Goal: Task Accomplishment & Management: Manage account settings

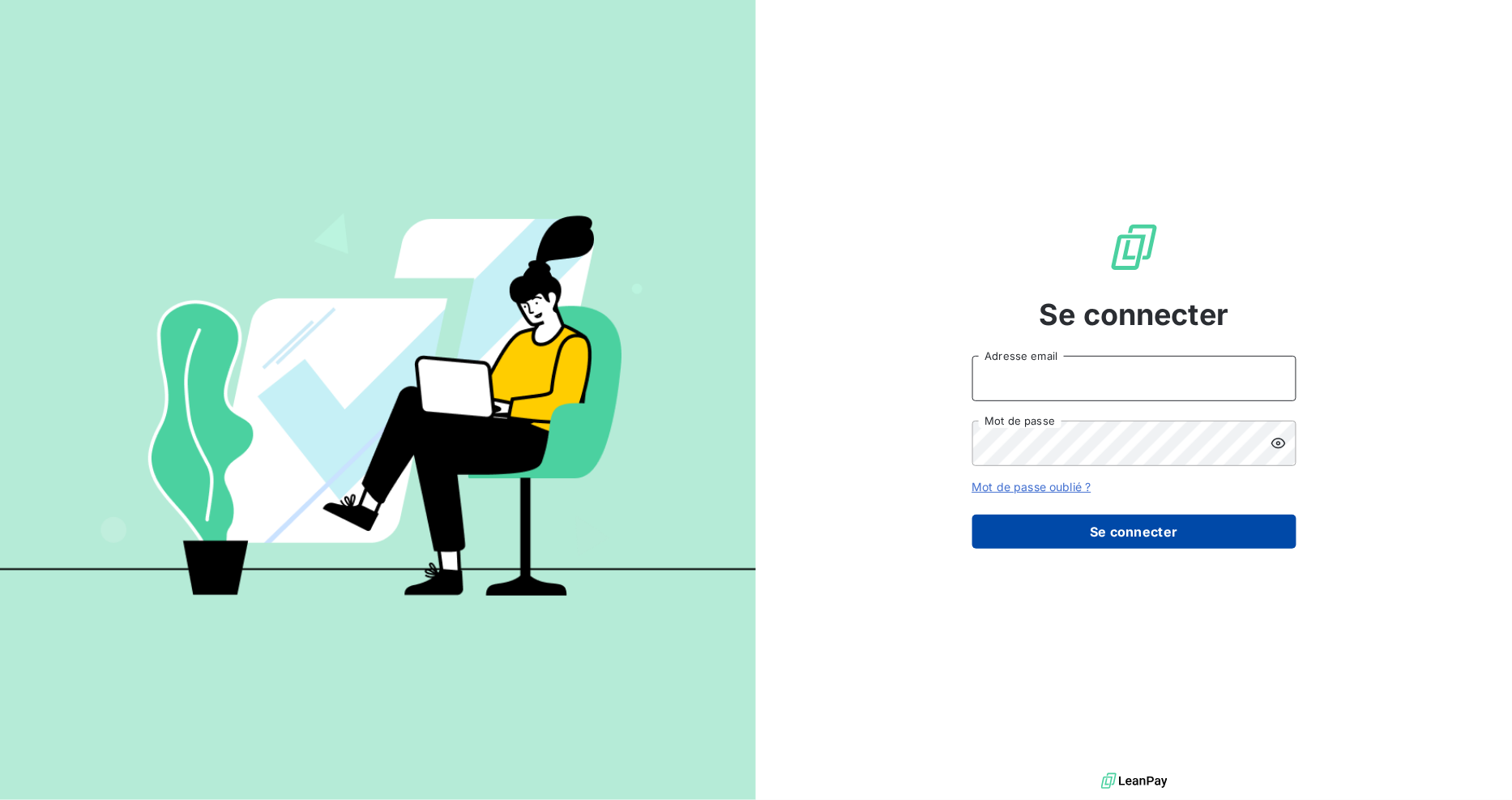
type input "[EMAIL_ADDRESS][DOMAIN_NAME]"
click at [1129, 530] on button "Se connecter" at bounding box center [1134, 531] width 324 height 34
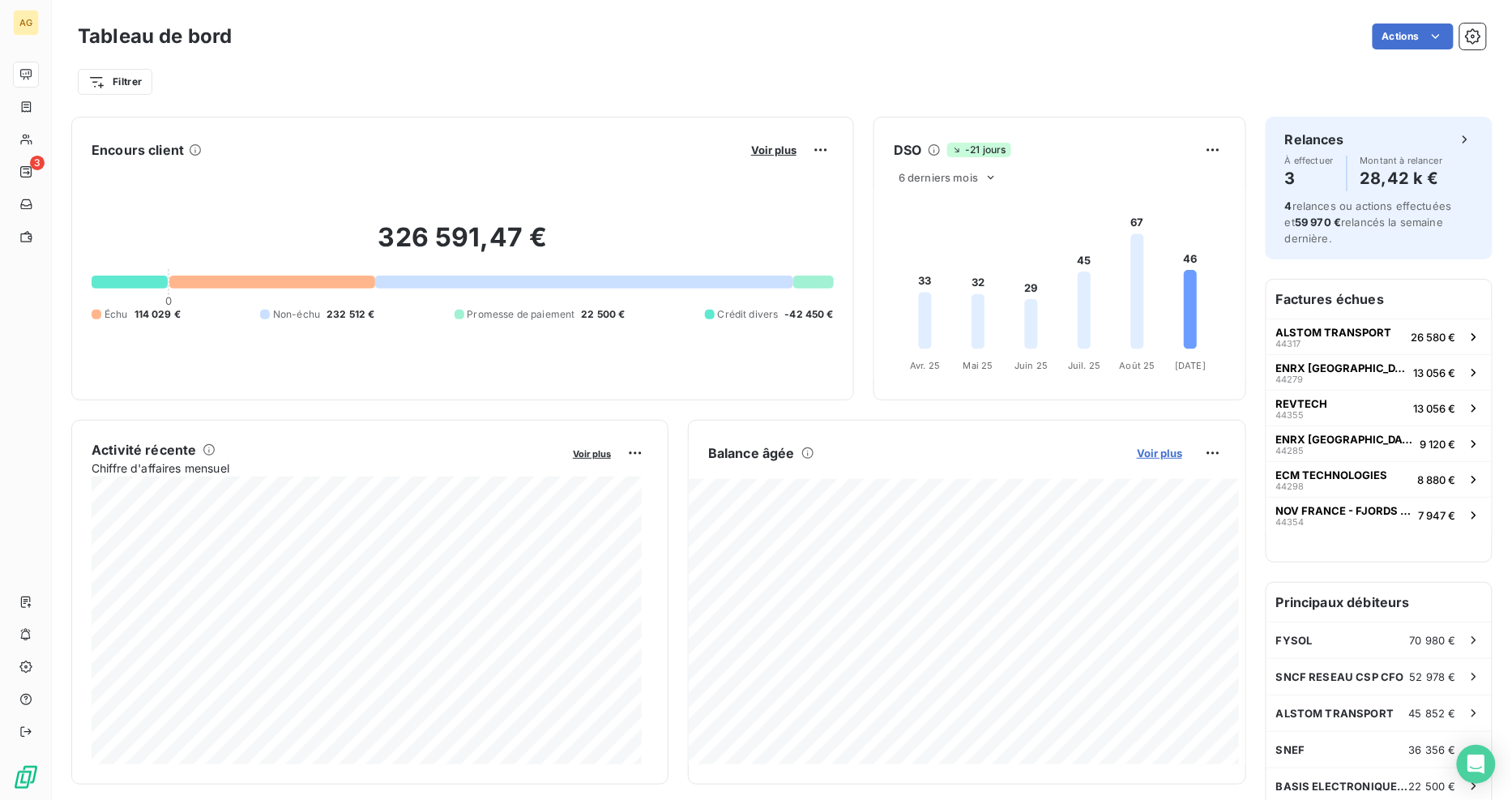
click at [1163, 451] on span "Voir plus" at bounding box center [1159, 452] width 45 height 13
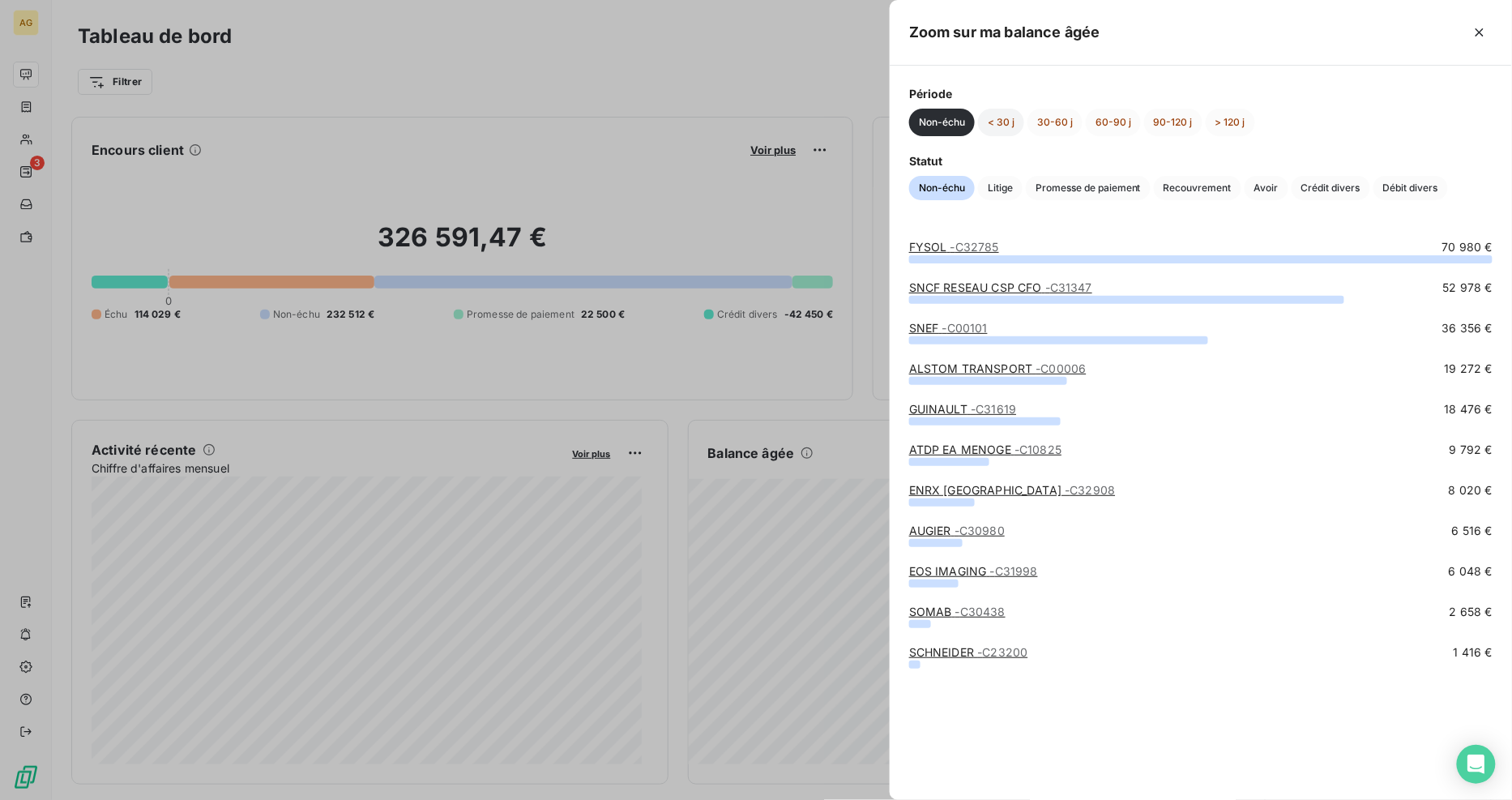
click at [1002, 118] on button "< 30 j" at bounding box center [1001, 122] width 46 height 27
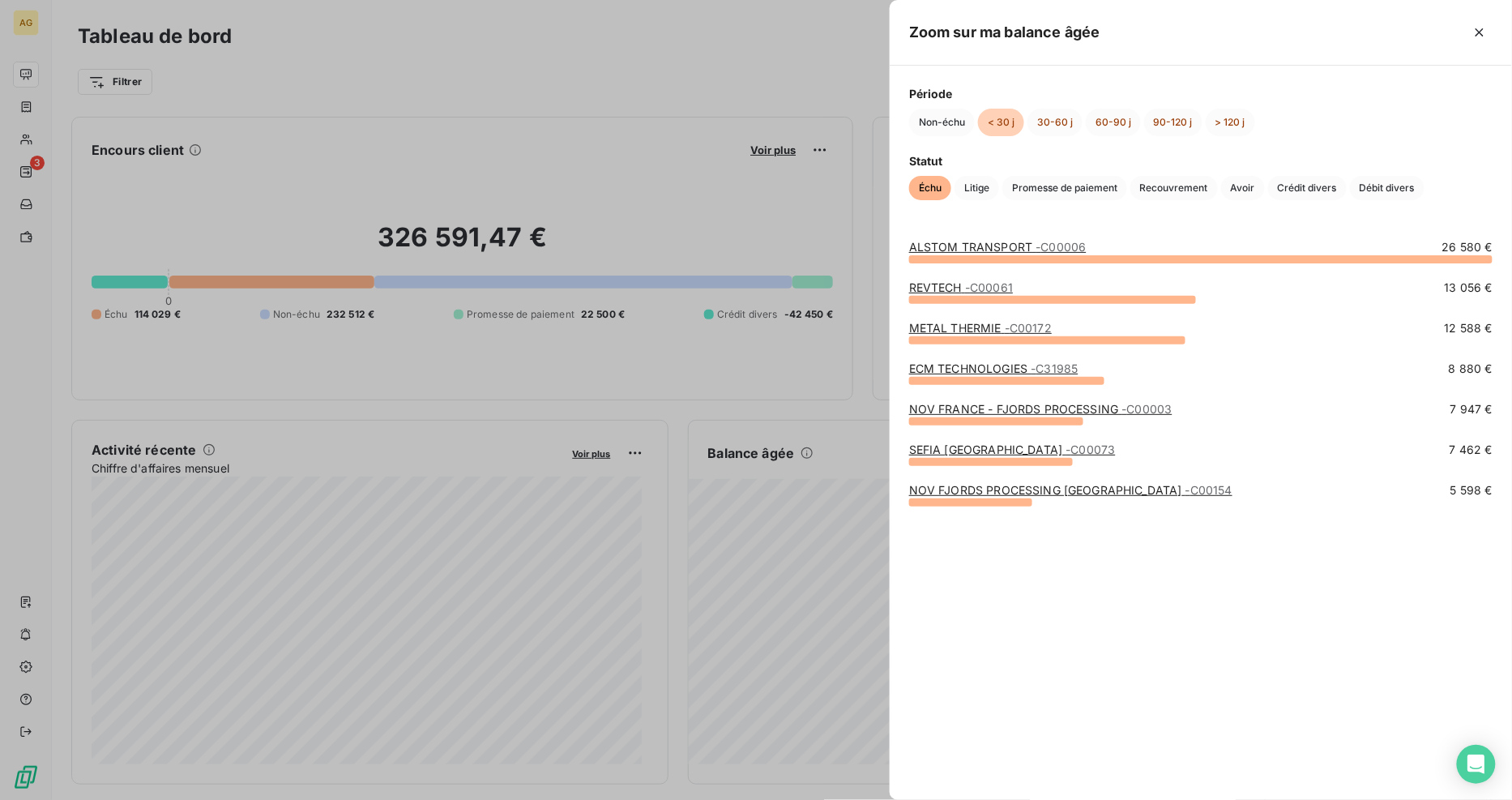
click at [1168, 456] on div "SEFIA EUROPE - C00073 7 462 €" at bounding box center [1201, 449] width 583 height 16
click at [981, 286] on span "- C00061" at bounding box center [989, 287] width 48 height 14
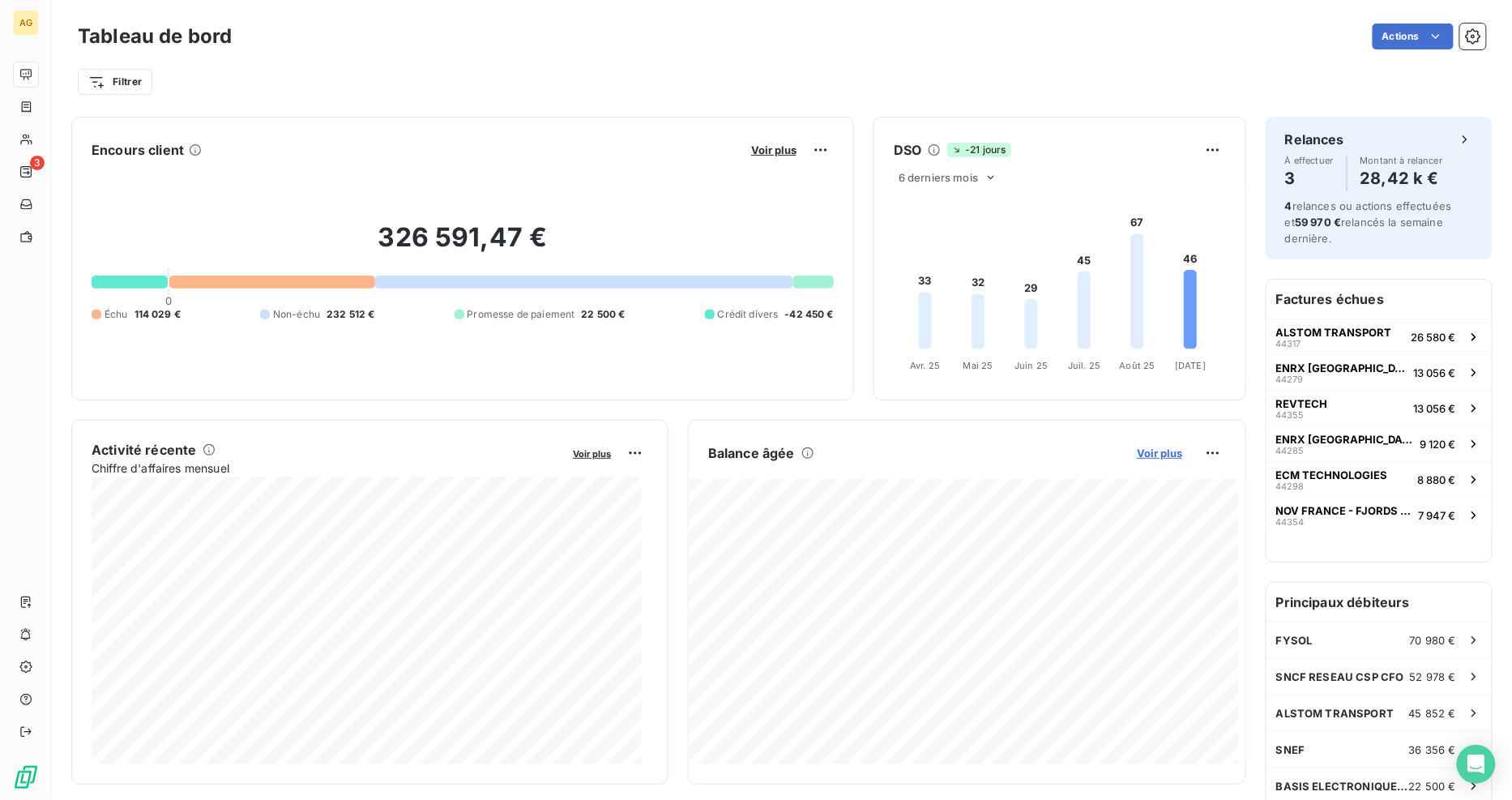
click at [1148, 456] on span "Voir plus" at bounding box center [1159, 452] width 45 height 13
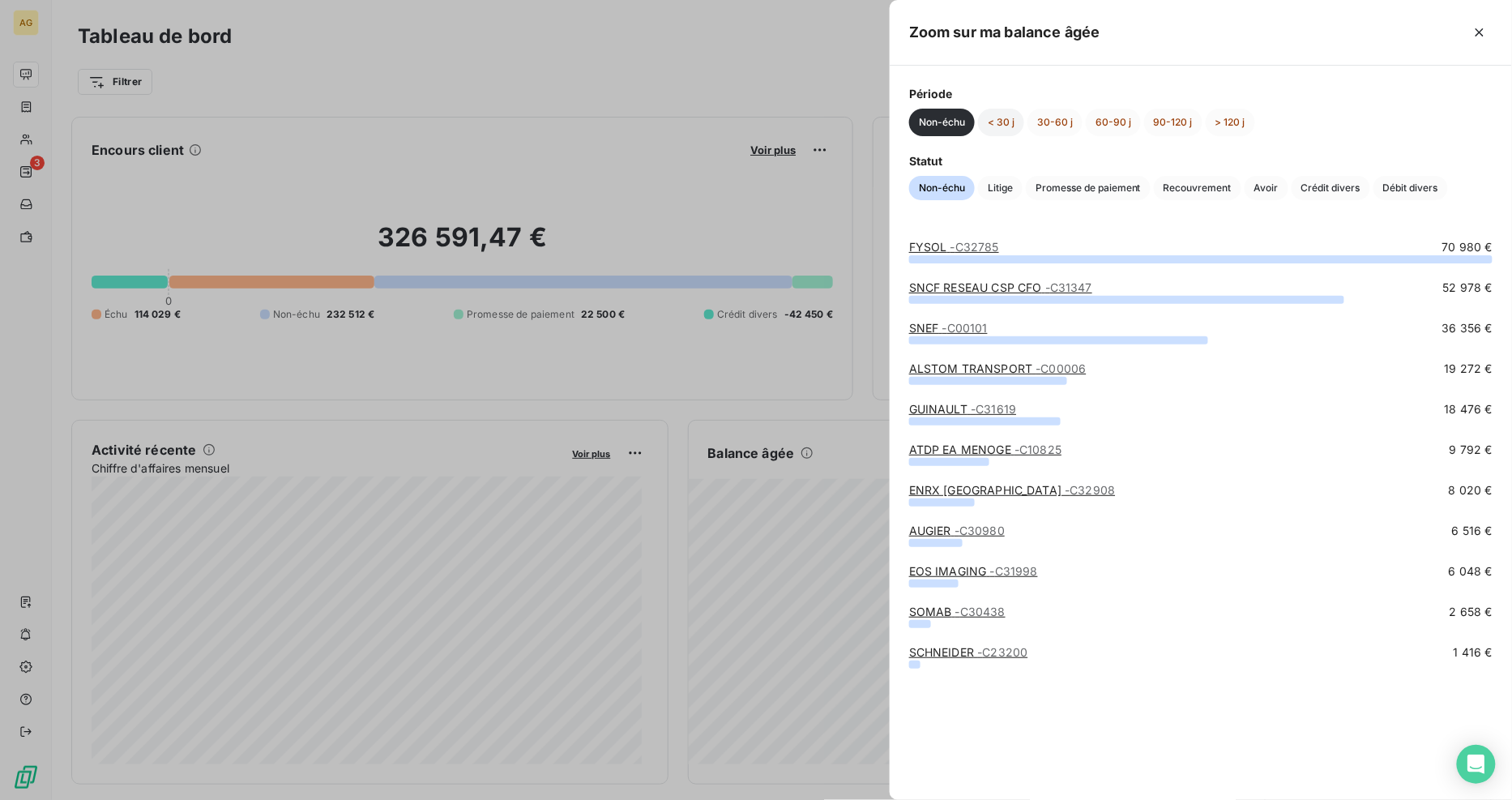
click at [1002, 118] on button "< 30 j" at bounding box center [1001, 122] width 46 height 27
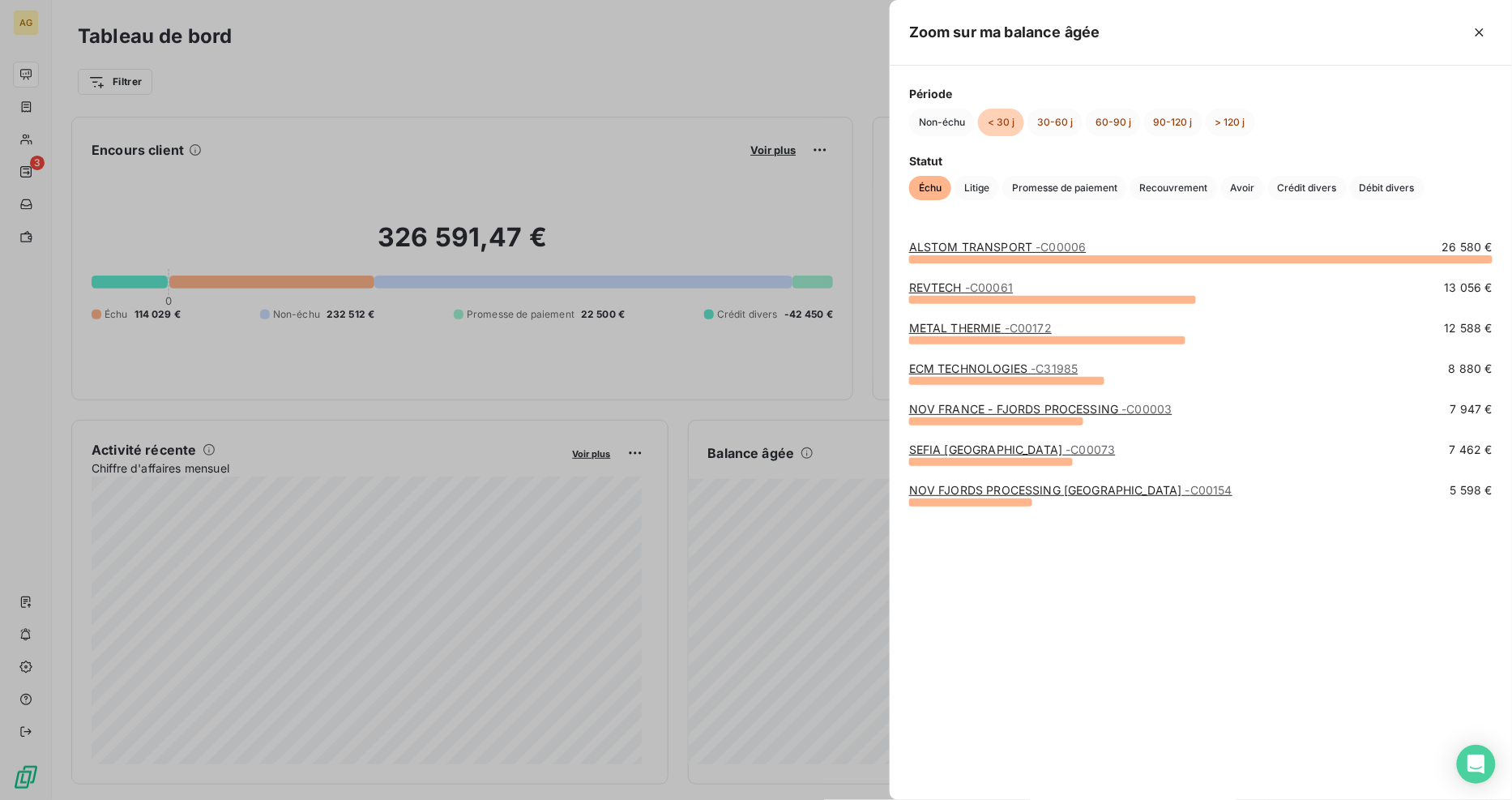
click at [1290, 460] on div "SEFIA EUROPE - C00073 7 462 €" at bounding box center [1201, 453] width 583 height 25
click at [968, 329] on link "METAL THERMIE - C00172" at bounding box center [981, 327] width 143 height 14
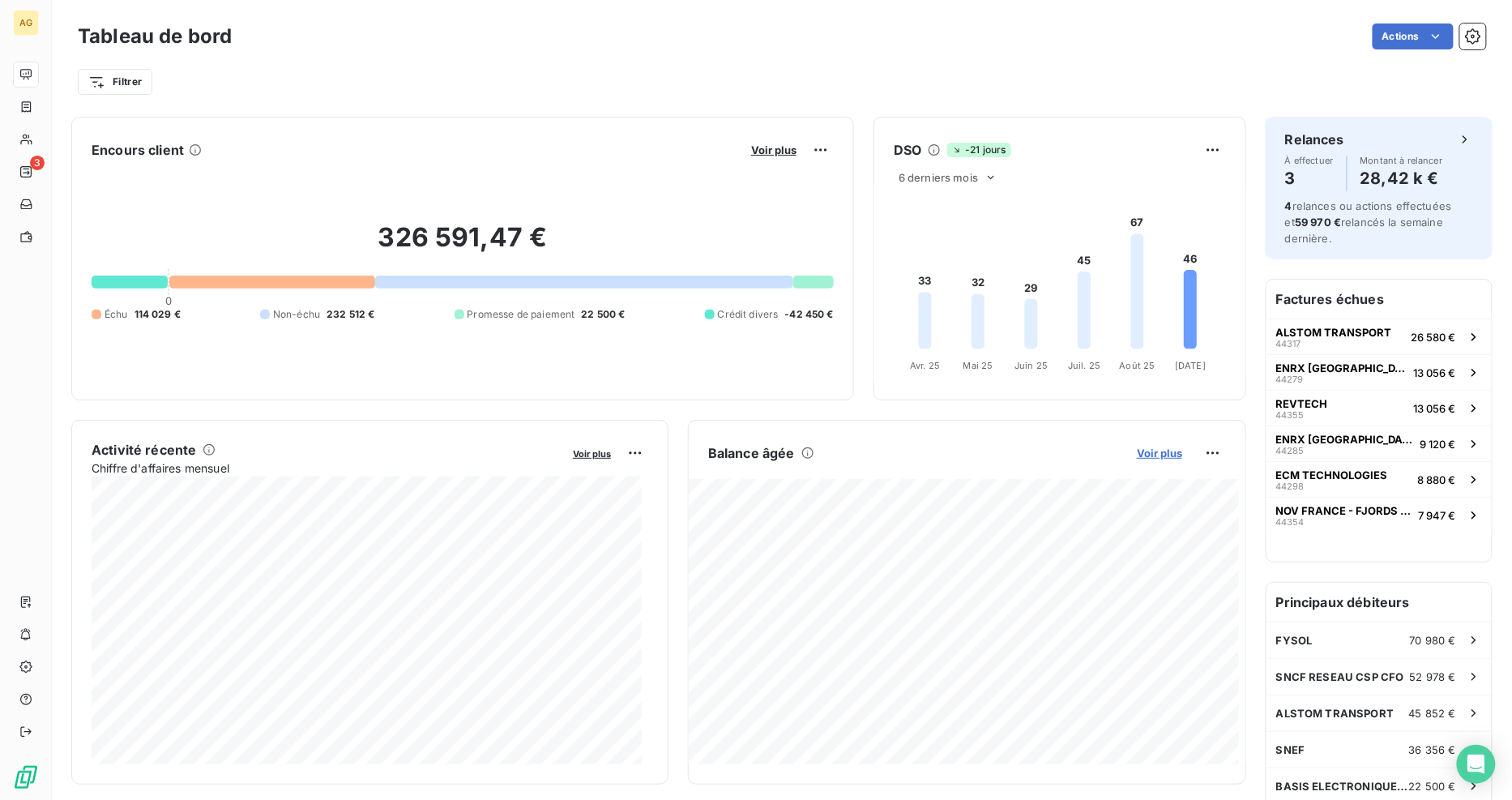
click at [1138, 457] on span "Voir plus" at bounding box center [1159, 452] width 45 height 13
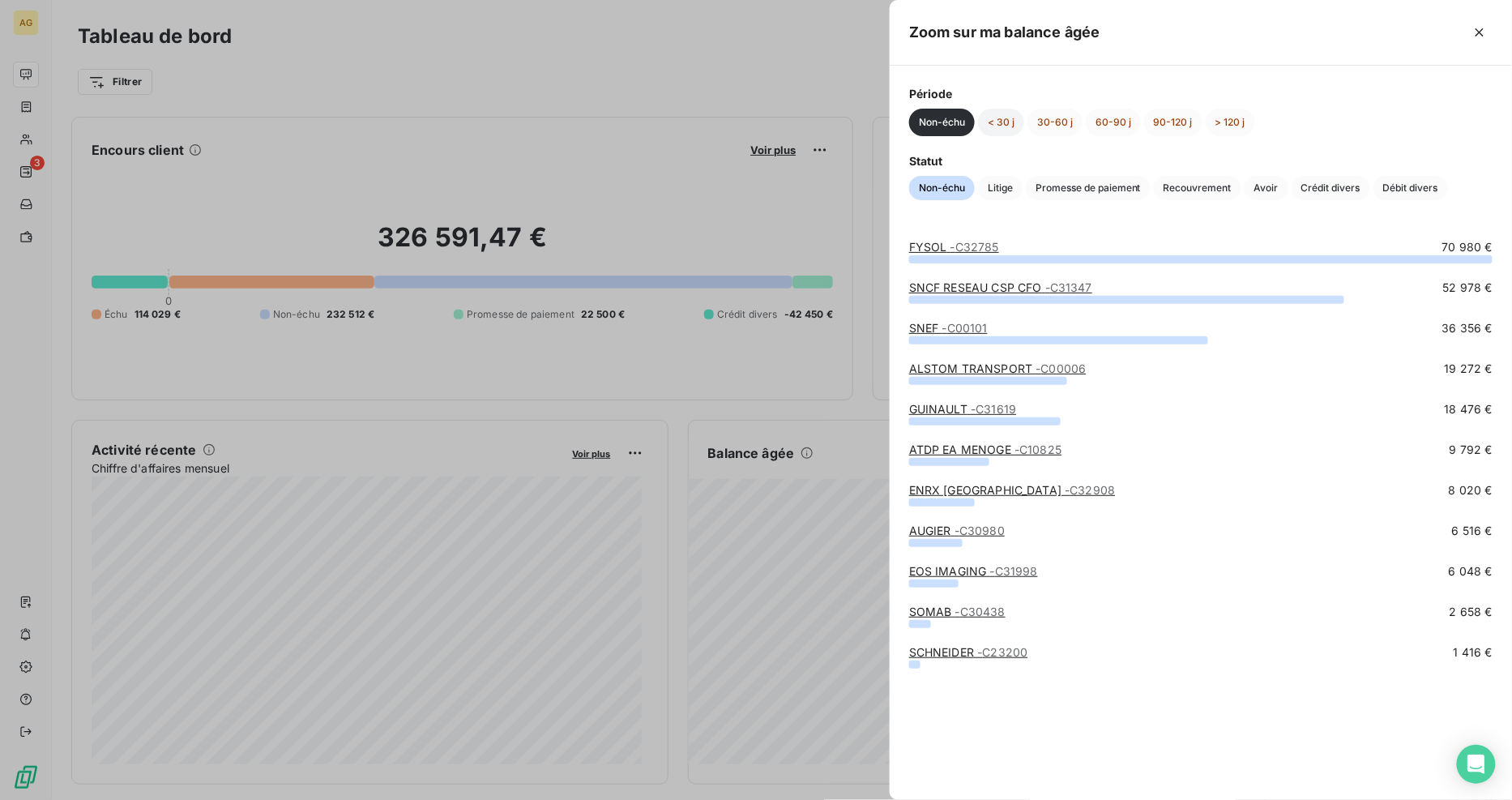
click at [1002, 122] on button "< 30 j" at bounding box center [1001, 122] width 46 height 27
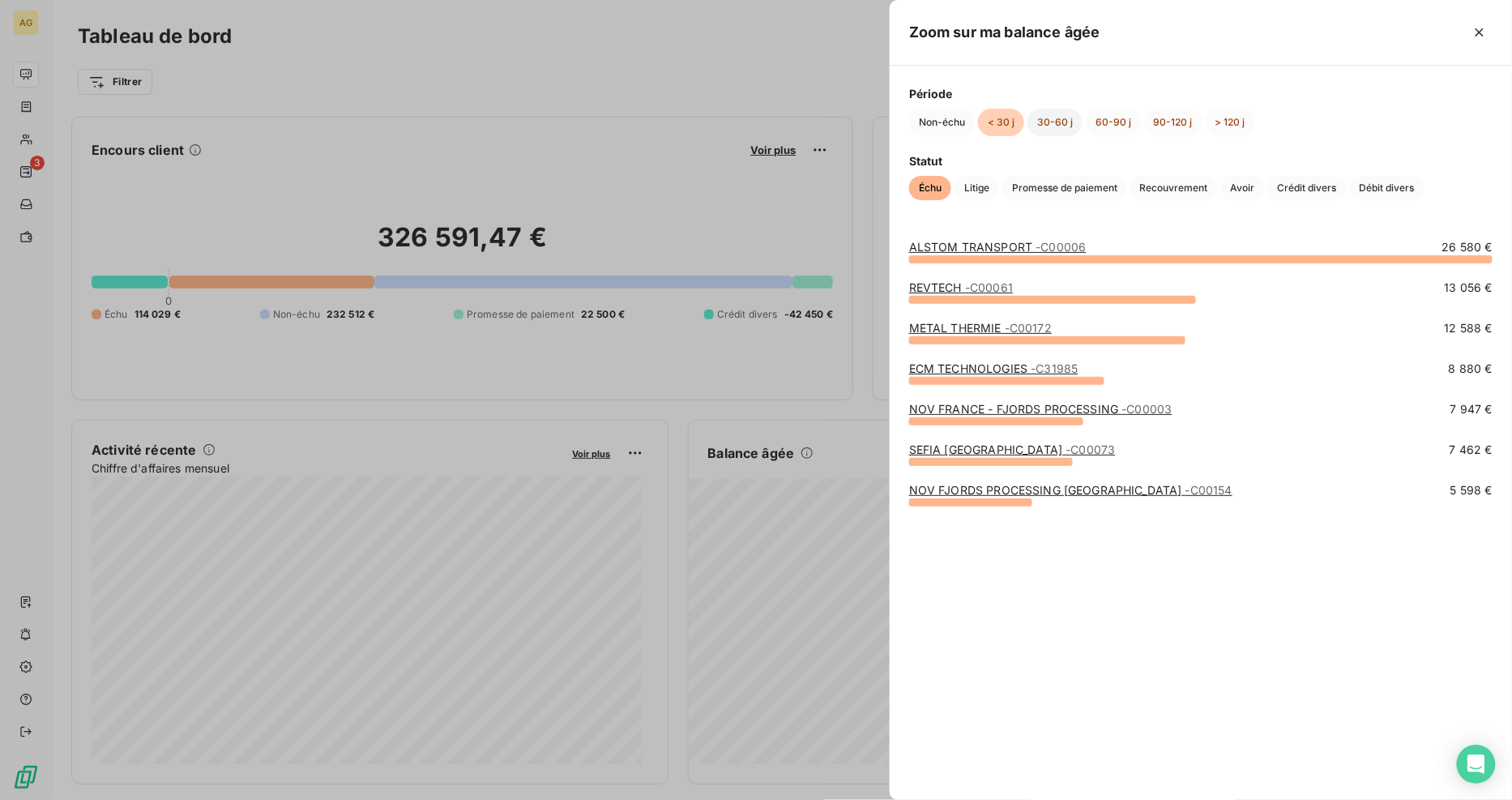
click at [1054, 116] on button "30-60 j" at bounding box center [1054, 122] width 55 height 27
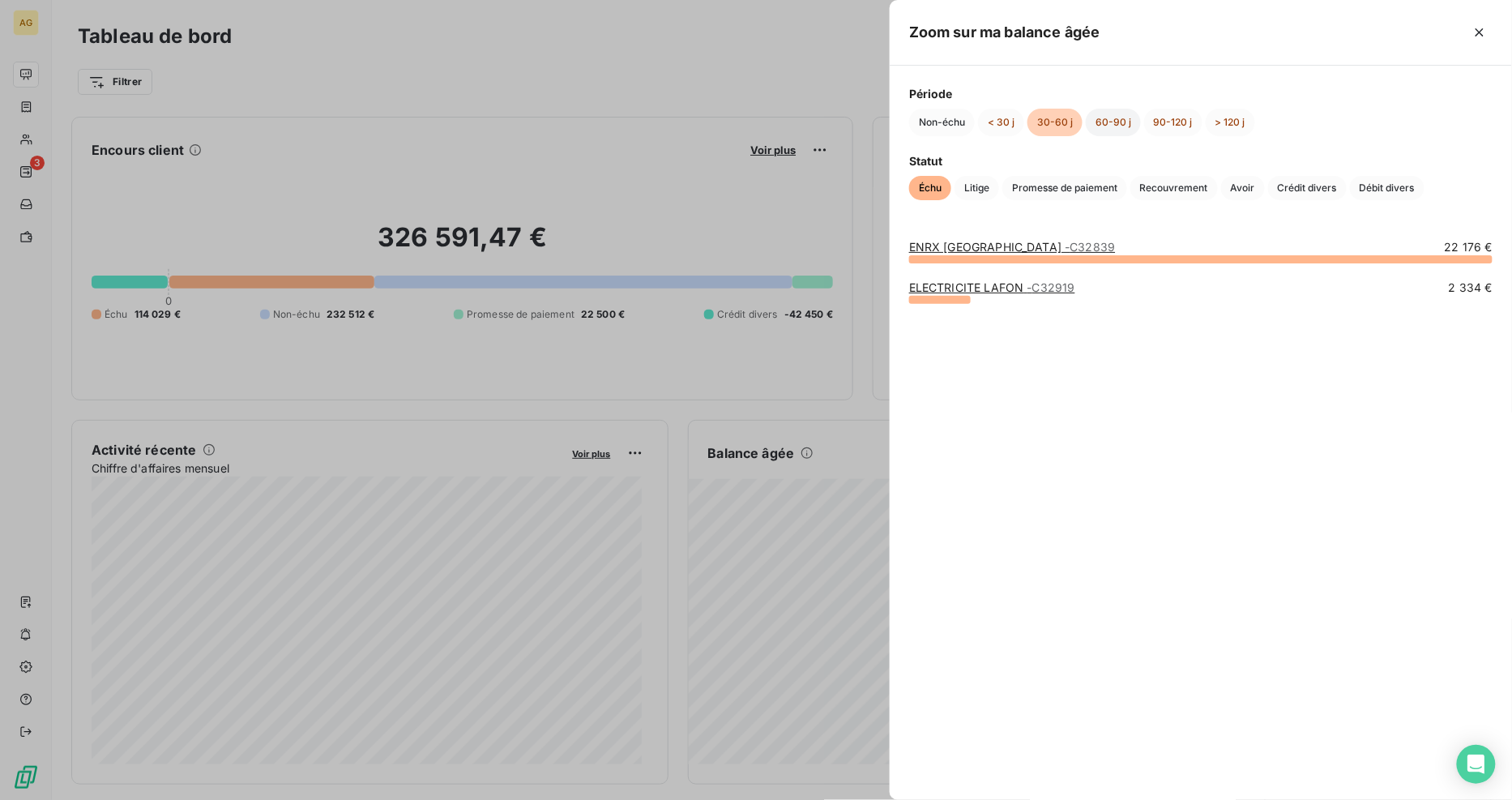
click at [1113, 123] on button "60-90 j" at bounding box center [1113, 122] width 55 height 27
click at [1008, 124] on button "< 30 j" at bounding box center [1001, 122] width 46 height 27
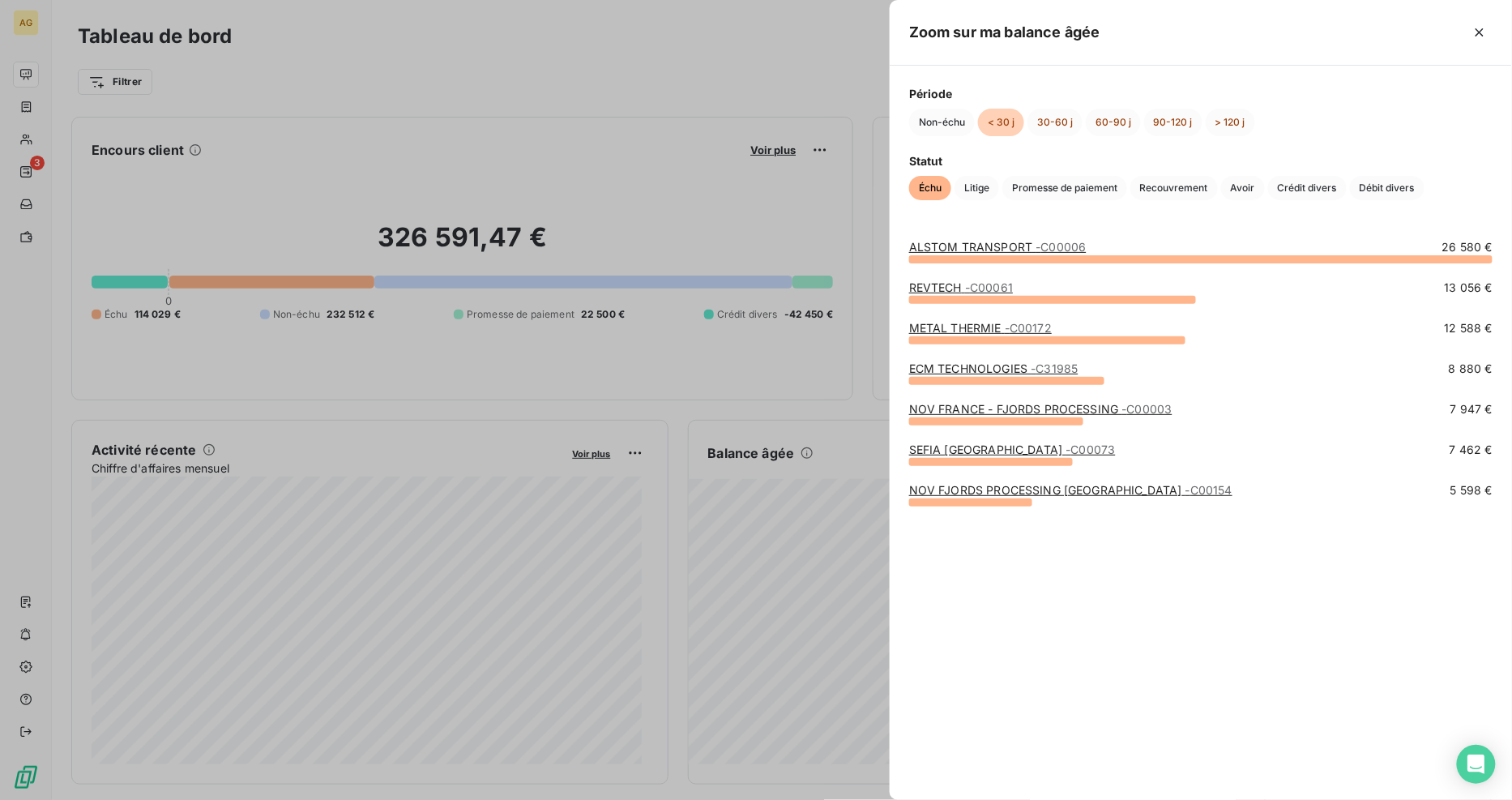
click at [30, 165] on div at bounding box center [756, 400] width 1512 height 800
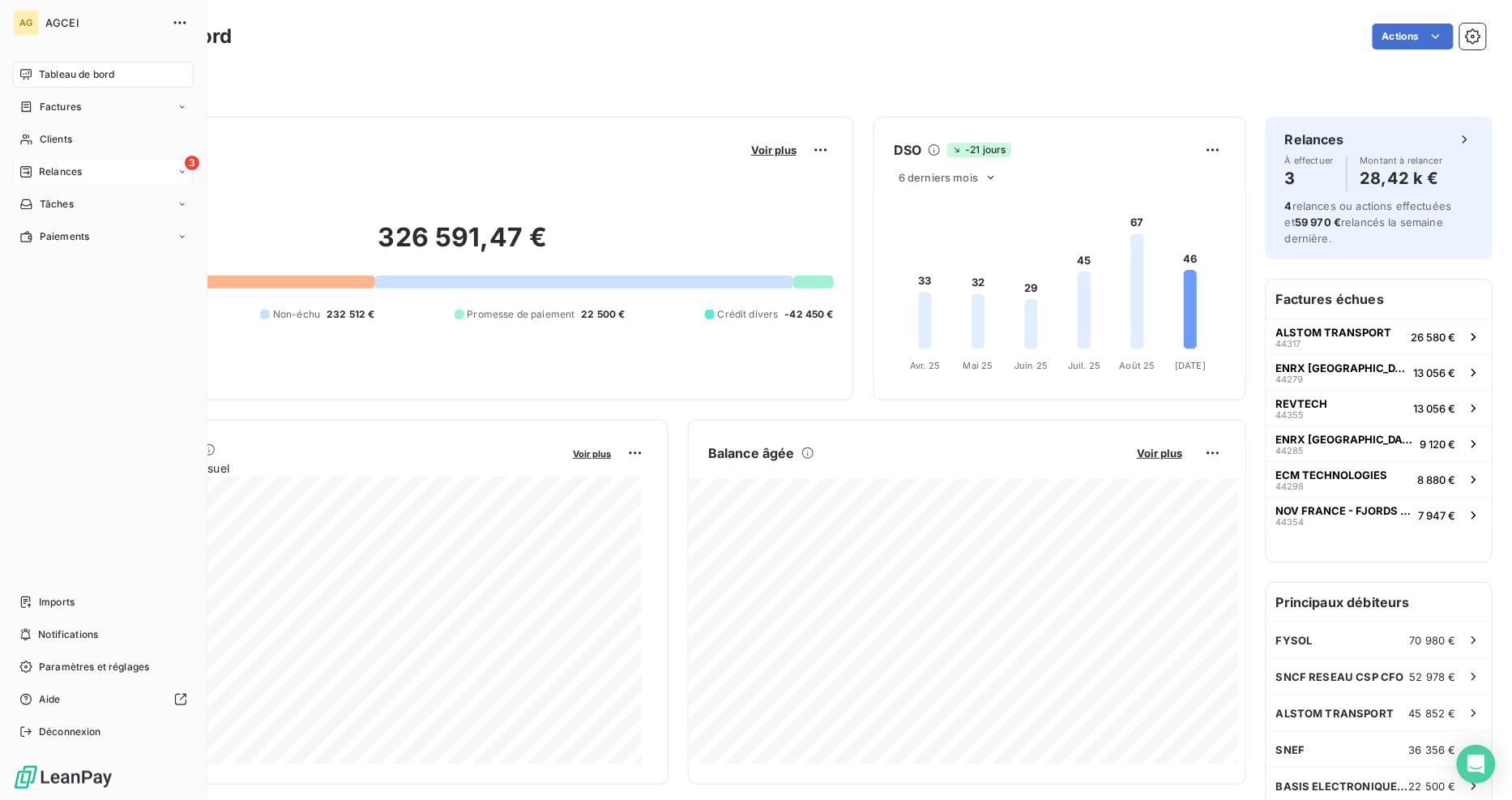
click at [70, 167] on span "Relances" at bounding box center [60, 171] width 43 height 14
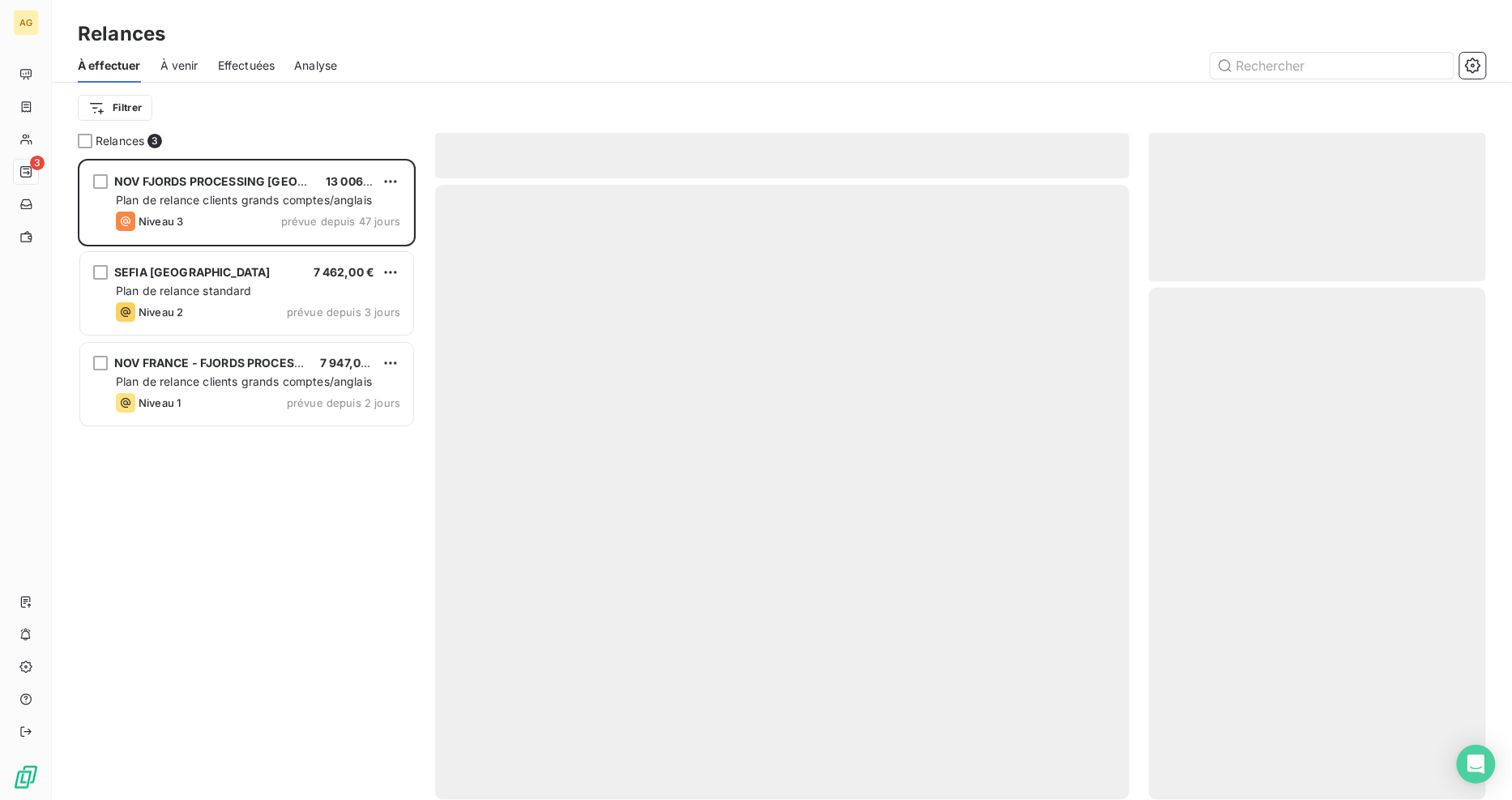
scroll to position [627, 324]
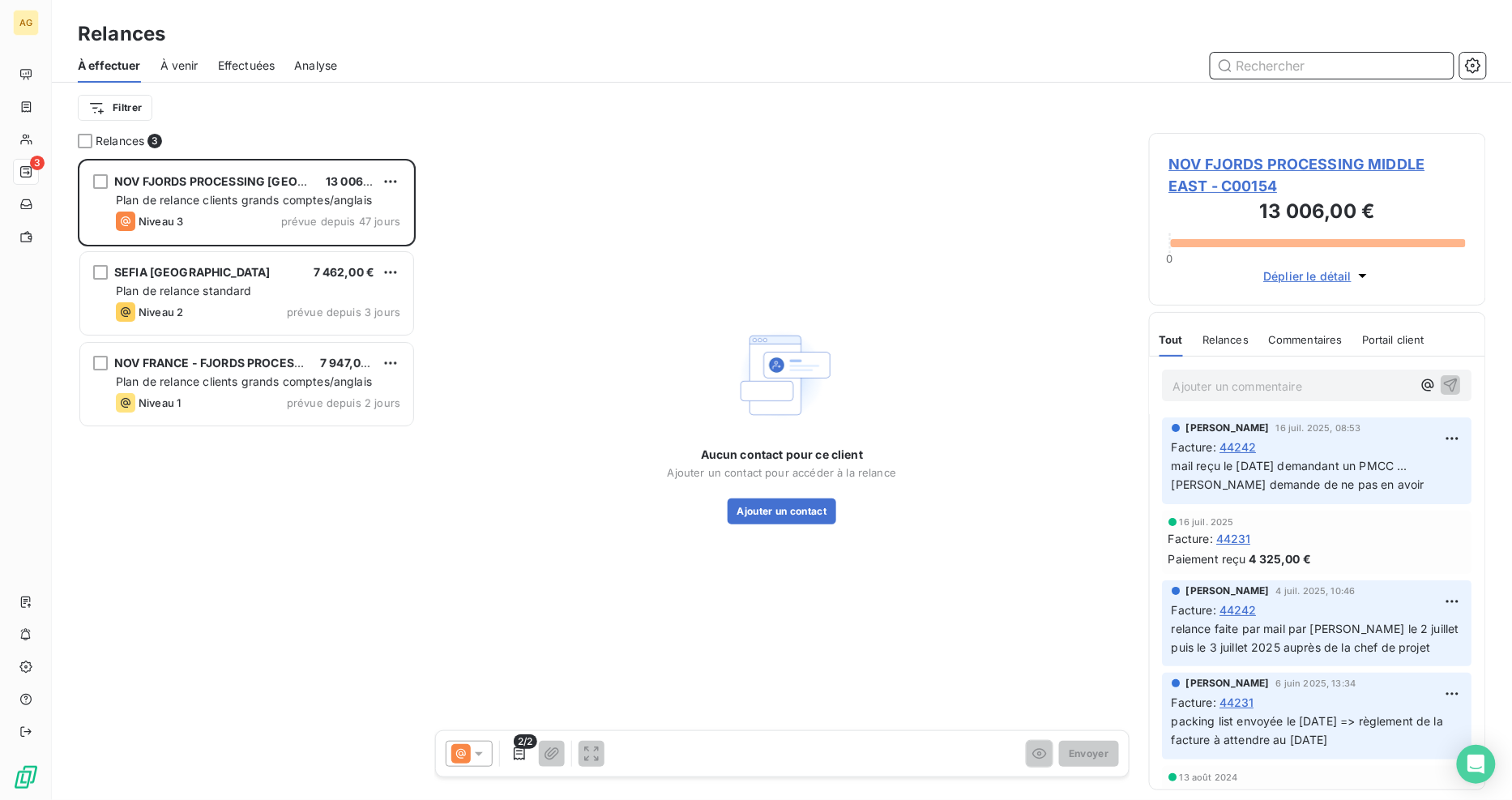
click at [259, 63] on span "Effectuées" at bounding box center [247, 65] width 58 height 16
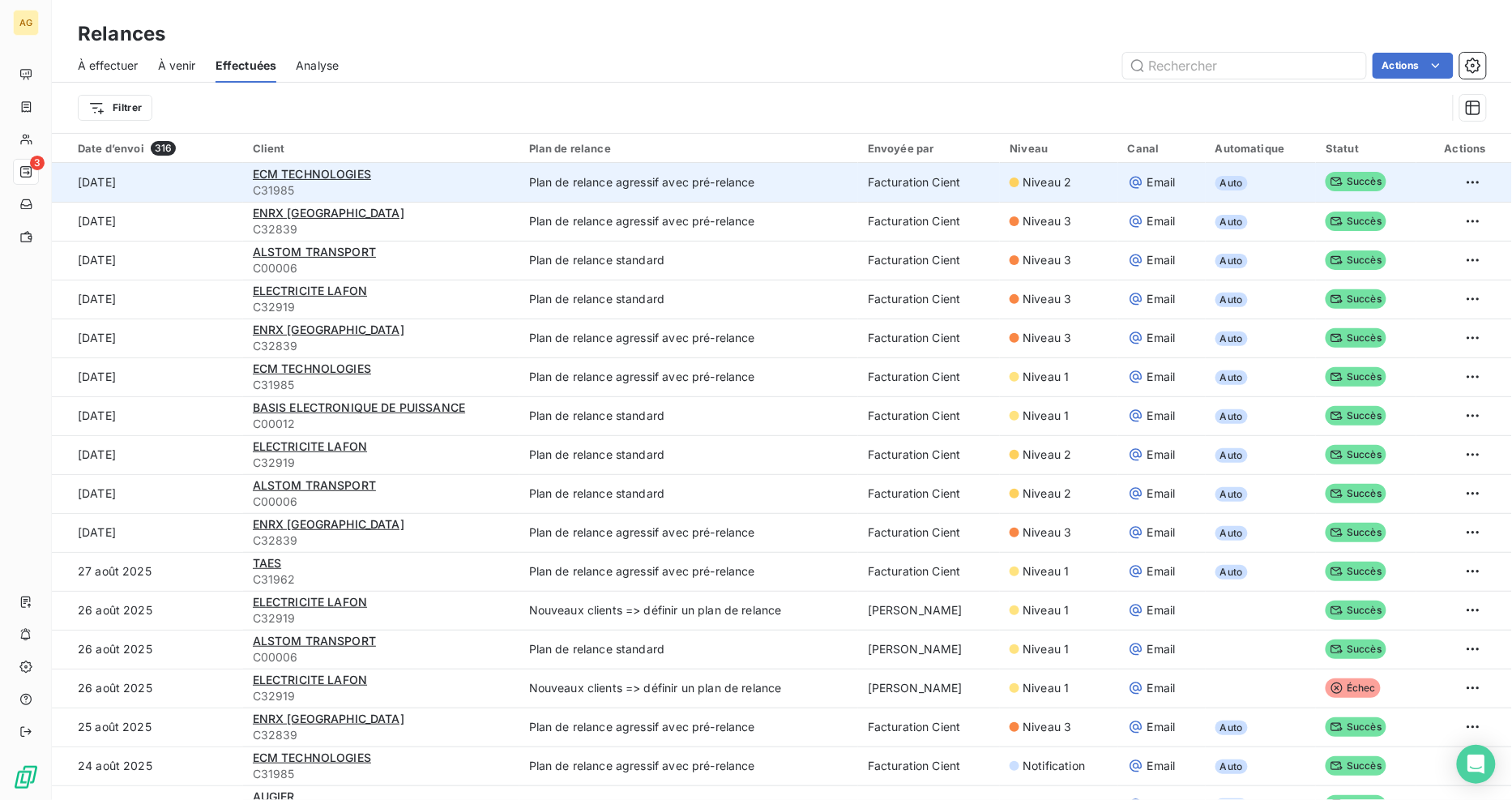
click at [593, 182] on td "Plan de relance agressif avec pré-relance" at bounding box center [689, 183] width 338 height 39
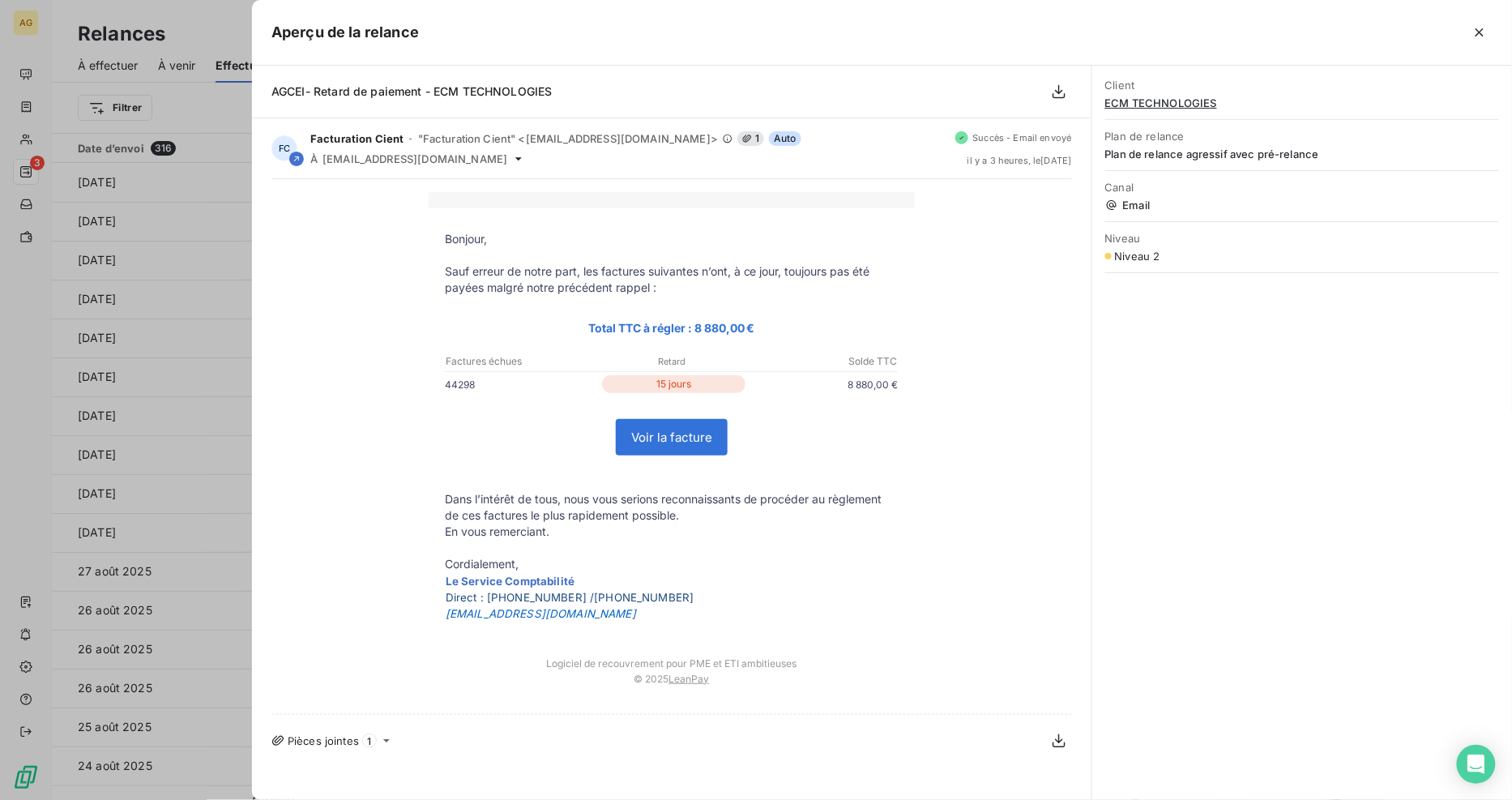
drag, startPoint x: 1476, startPoint y: 31, endPoint x: 1051, endPoint y: 131, distance: 436.6
click at [1476, 31] on icon "button" at bounding box center [1480, 32] width 16 height 16
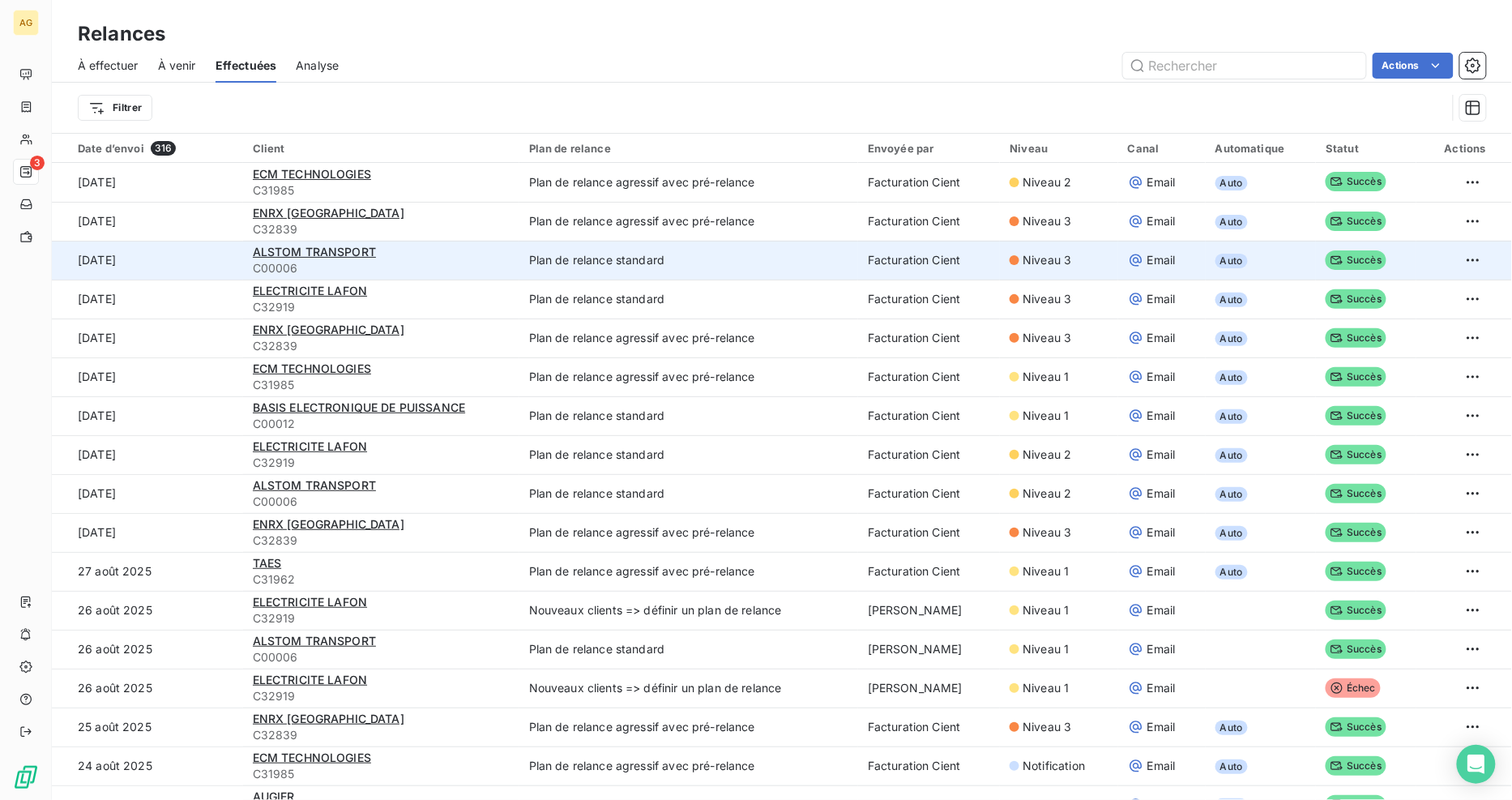
click at [384, 260] on span "C00006" at bounding box center [381, 268] width 257 height 16
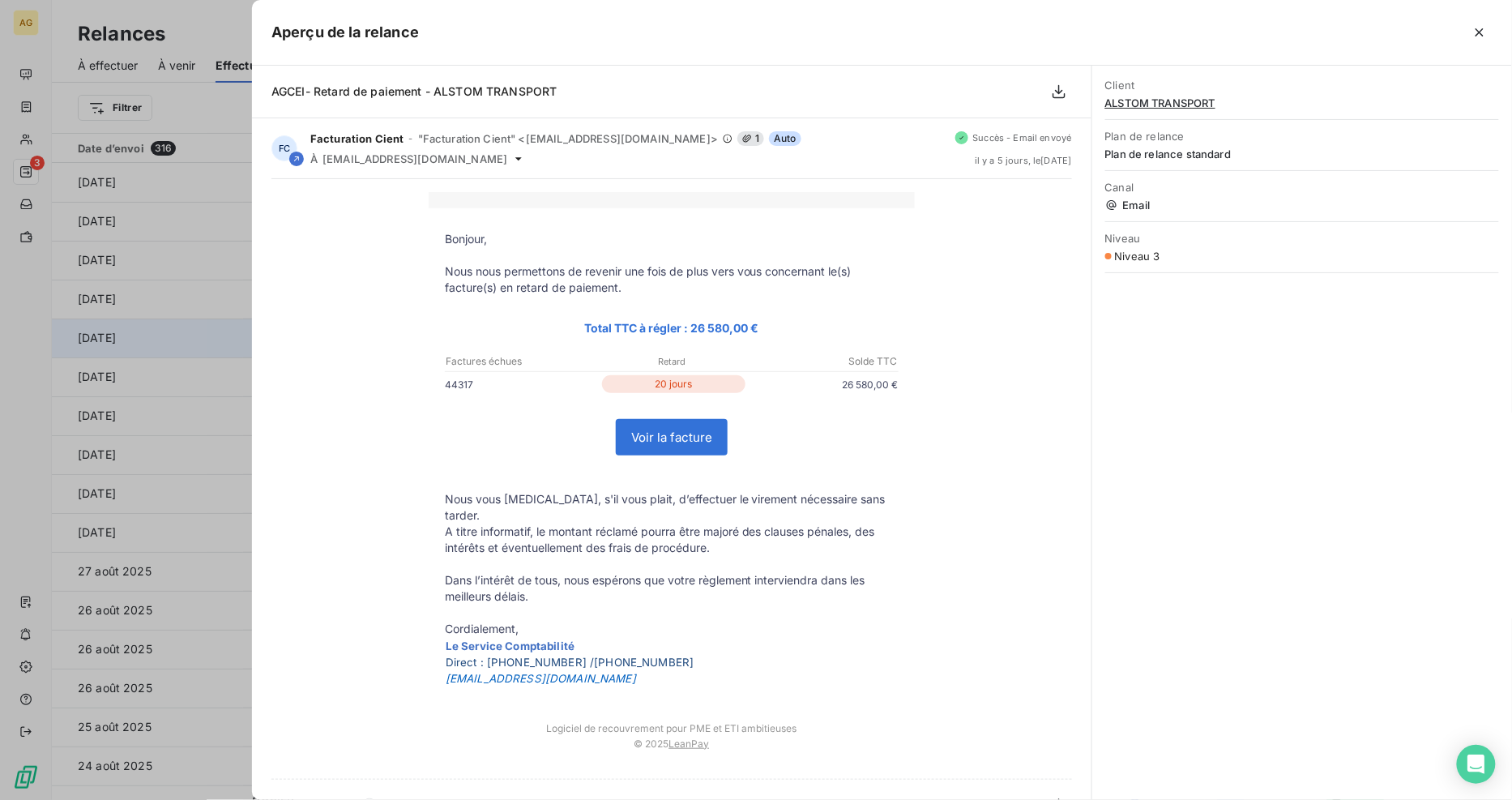
drag, startPoint x: 1475, startPoint y: 31, endPoint x: 665, endPoint y: 344, distance: 868.4
click at [1475, 31] on icon "button" at bounding box center [1480, 32] width 16 height 16
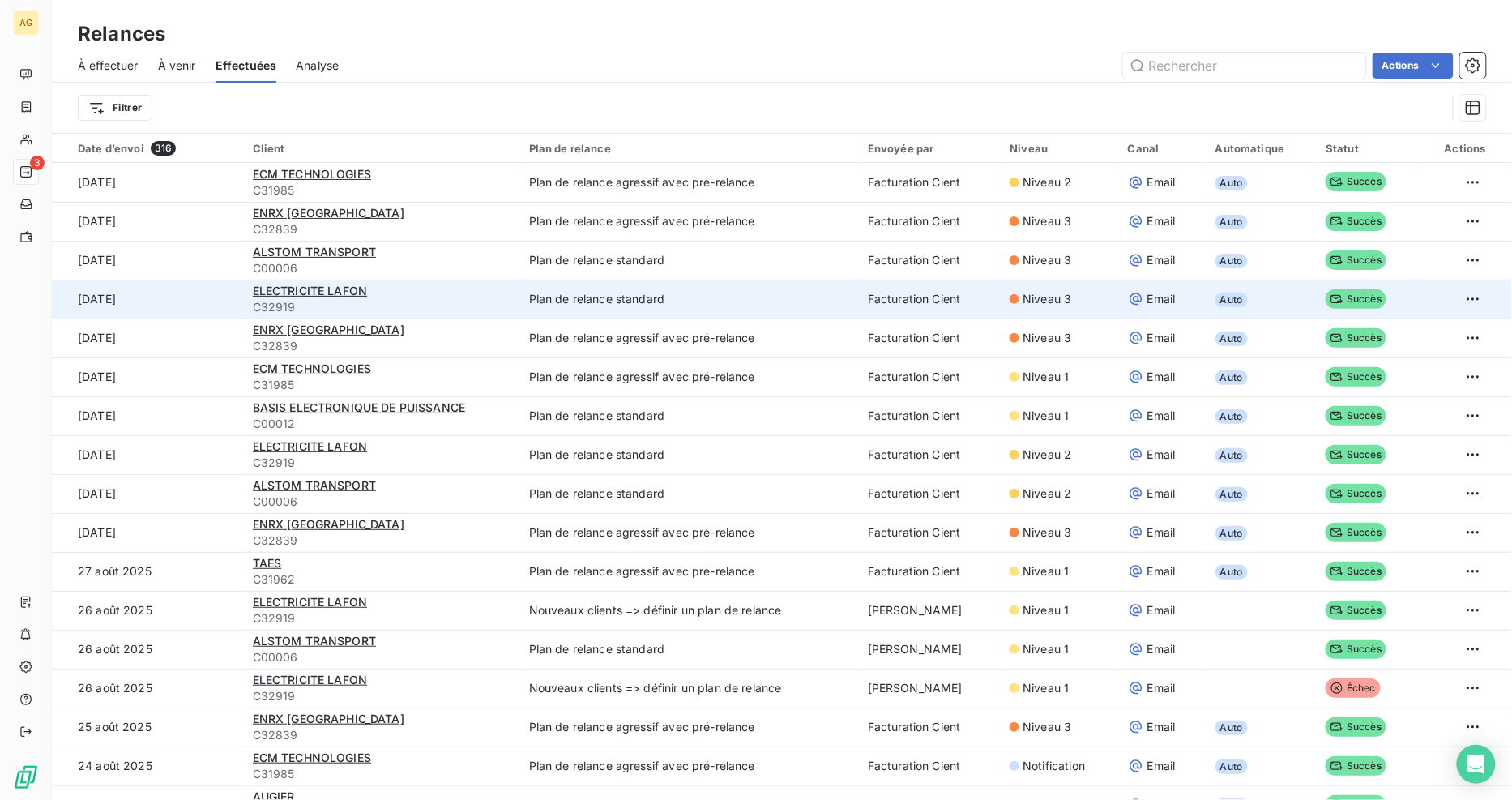
click at [484, 303] on span "C32919" at bounding box center [381, 307] width 257 height 16
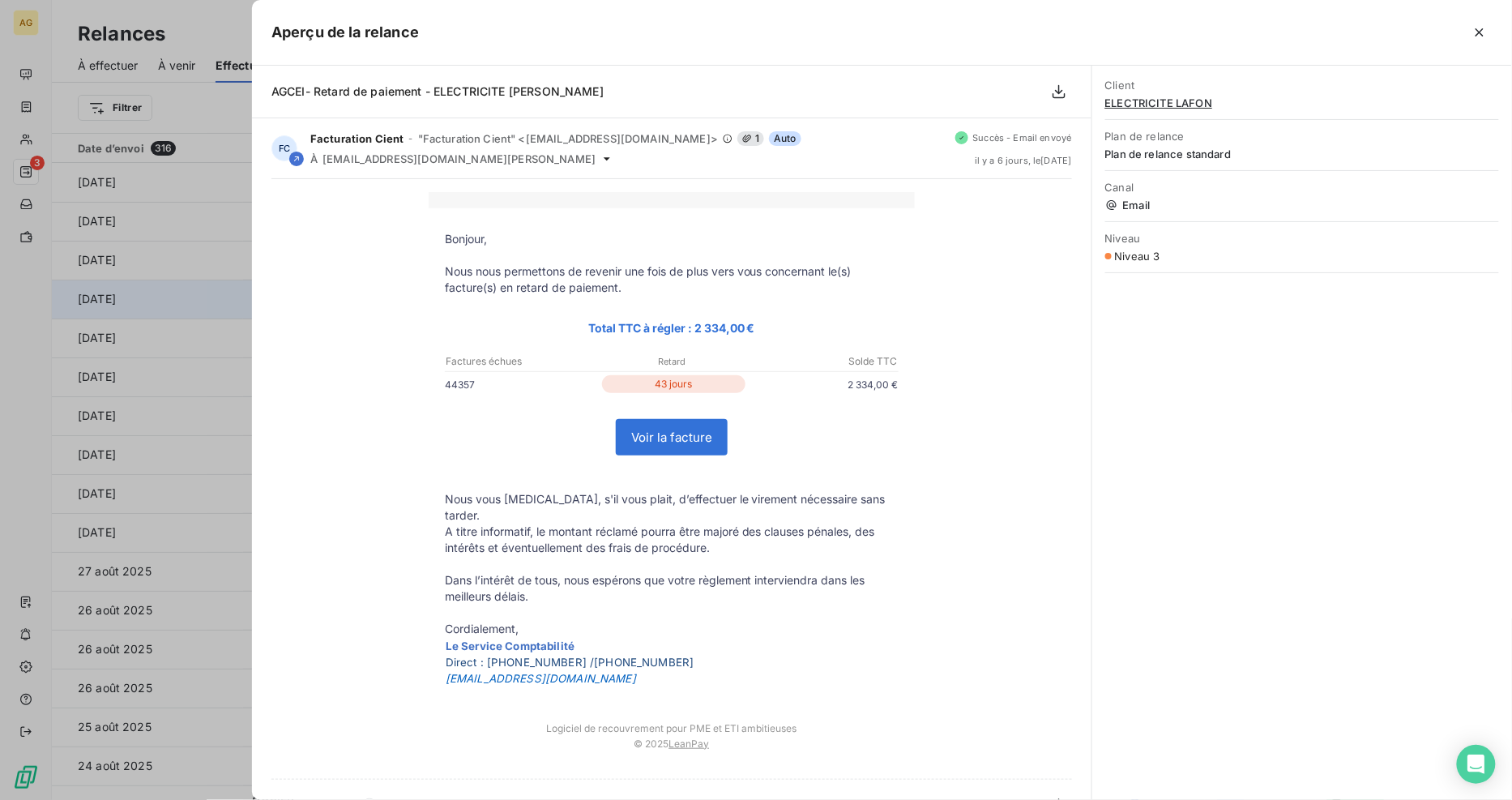
drag, startPoint x: 1479, startPoint y: 27, endPoint x: 984, endPoint y: 289, distance: 560.1
click at [1479, 27] on icon "button" at bounding box center [1480, 32] width 16 height 16
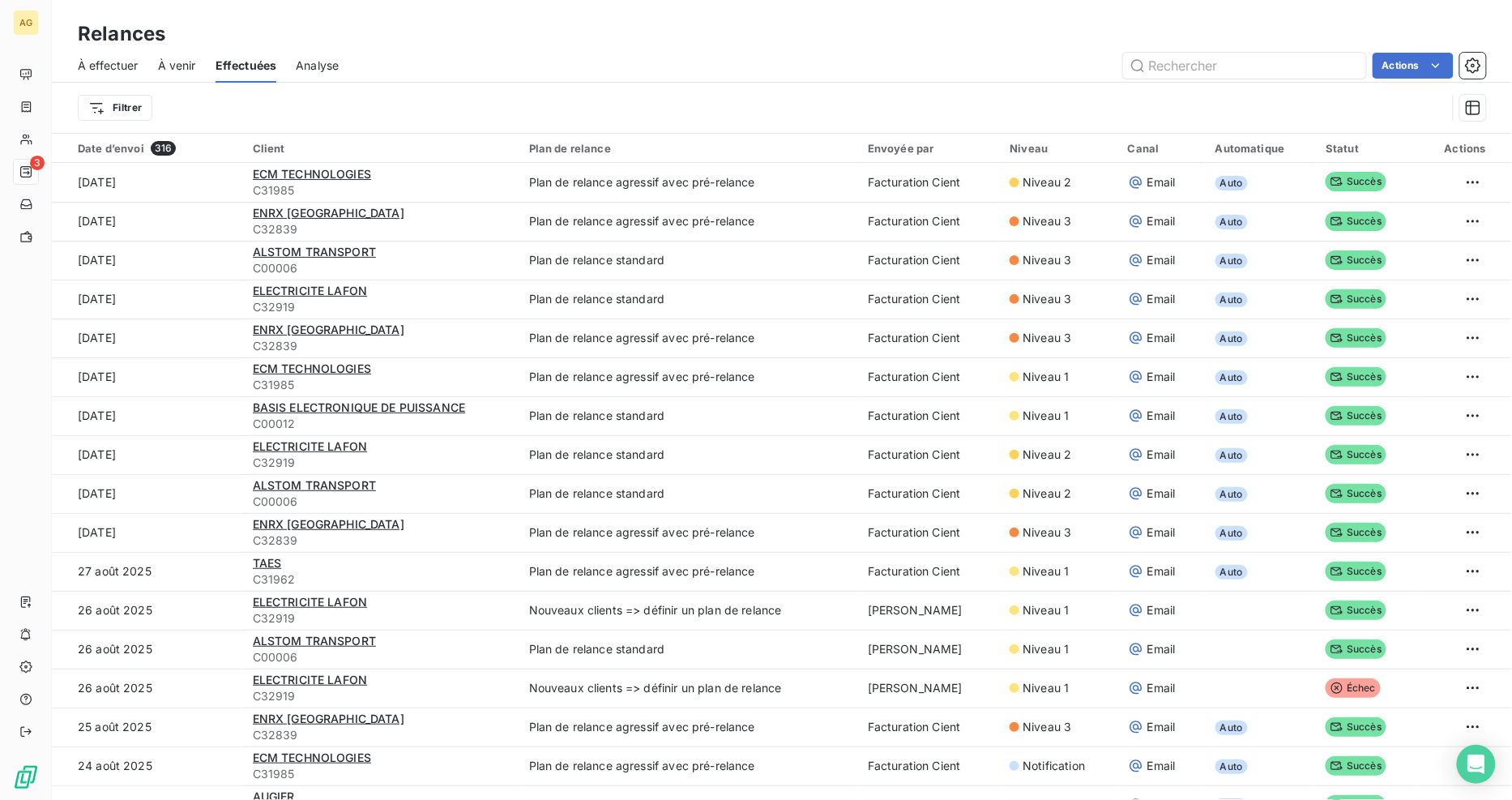
click at [179, 63] on span "À venir" at bounding box center [177, 65] width 38 height 16
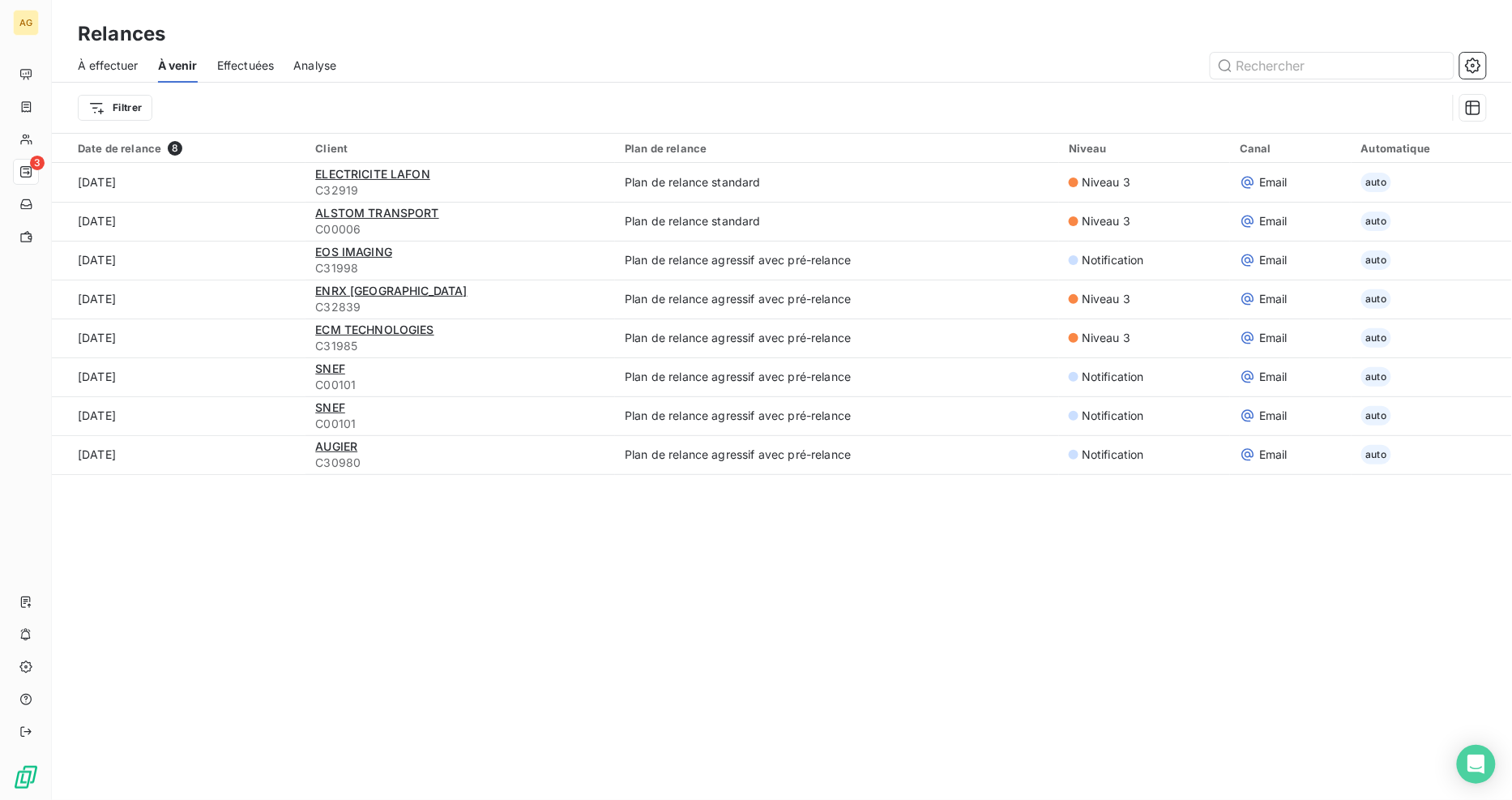
click at [104, 60] on span "À effectuer" at bounding box center [107, 65] width 60 height 16
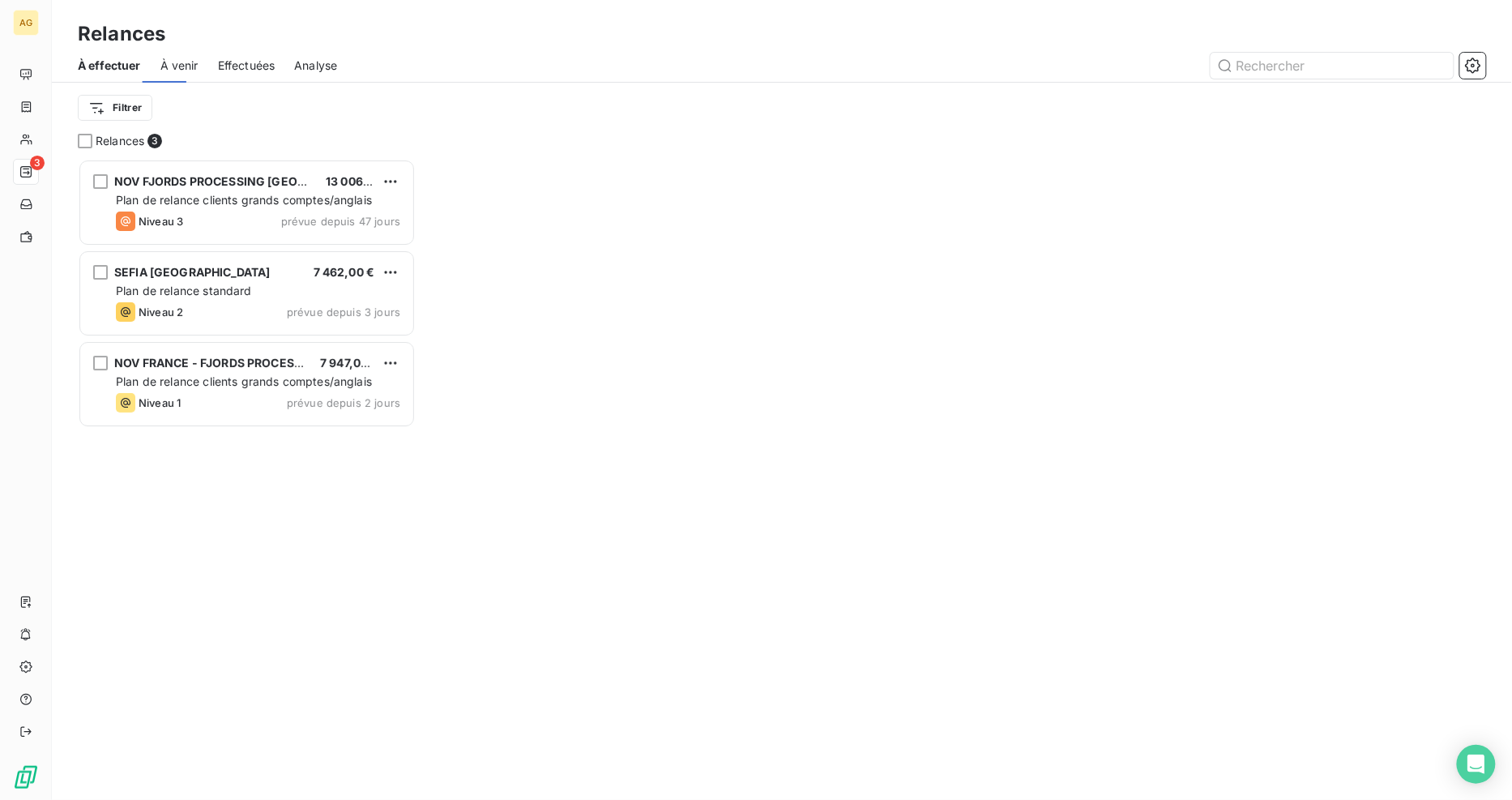
scroll to position [627, 324]
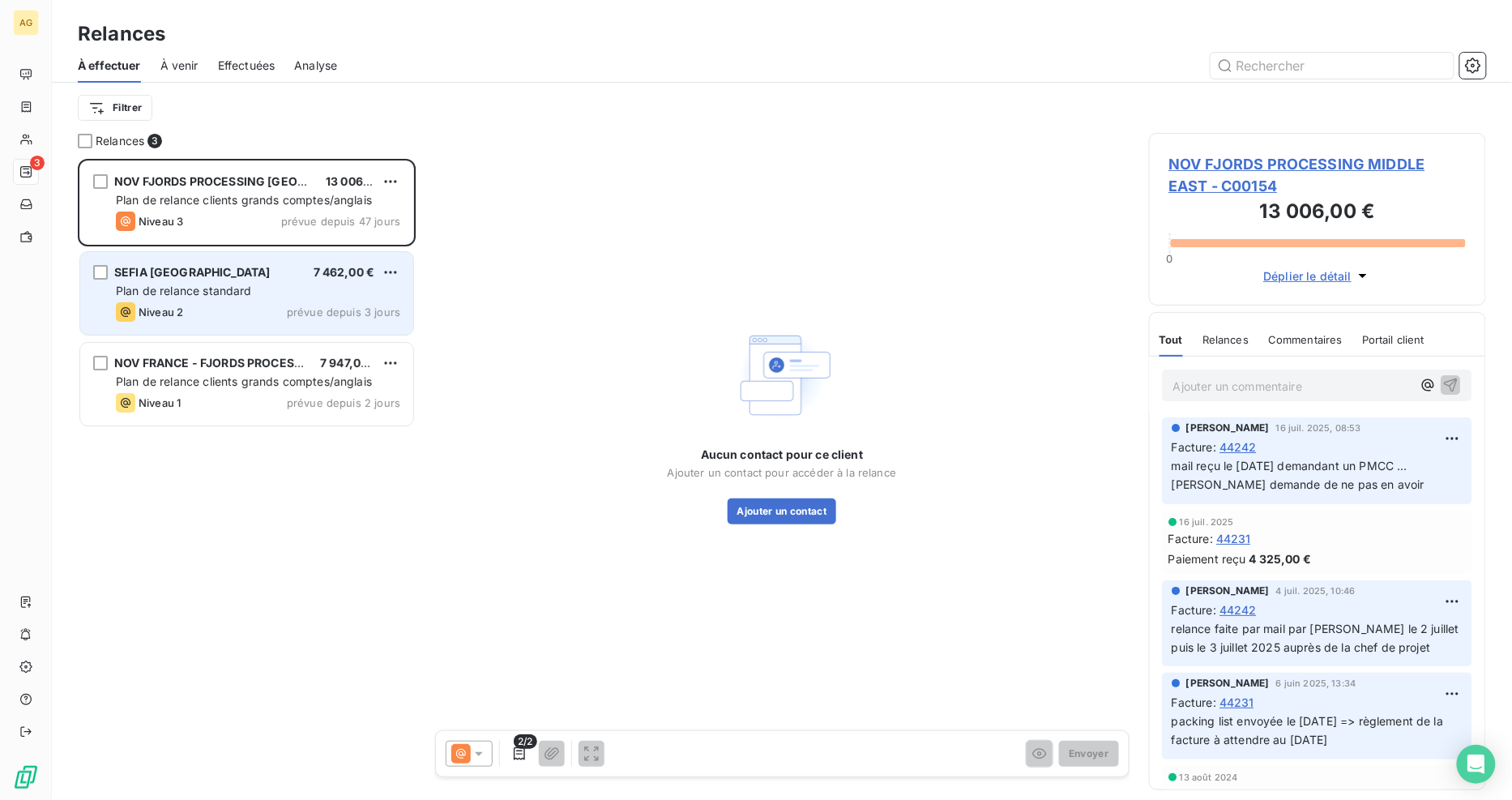
click at [233, 295] on span "Plan de relance standard" at bounding box center [184, 291] width 136 height 14
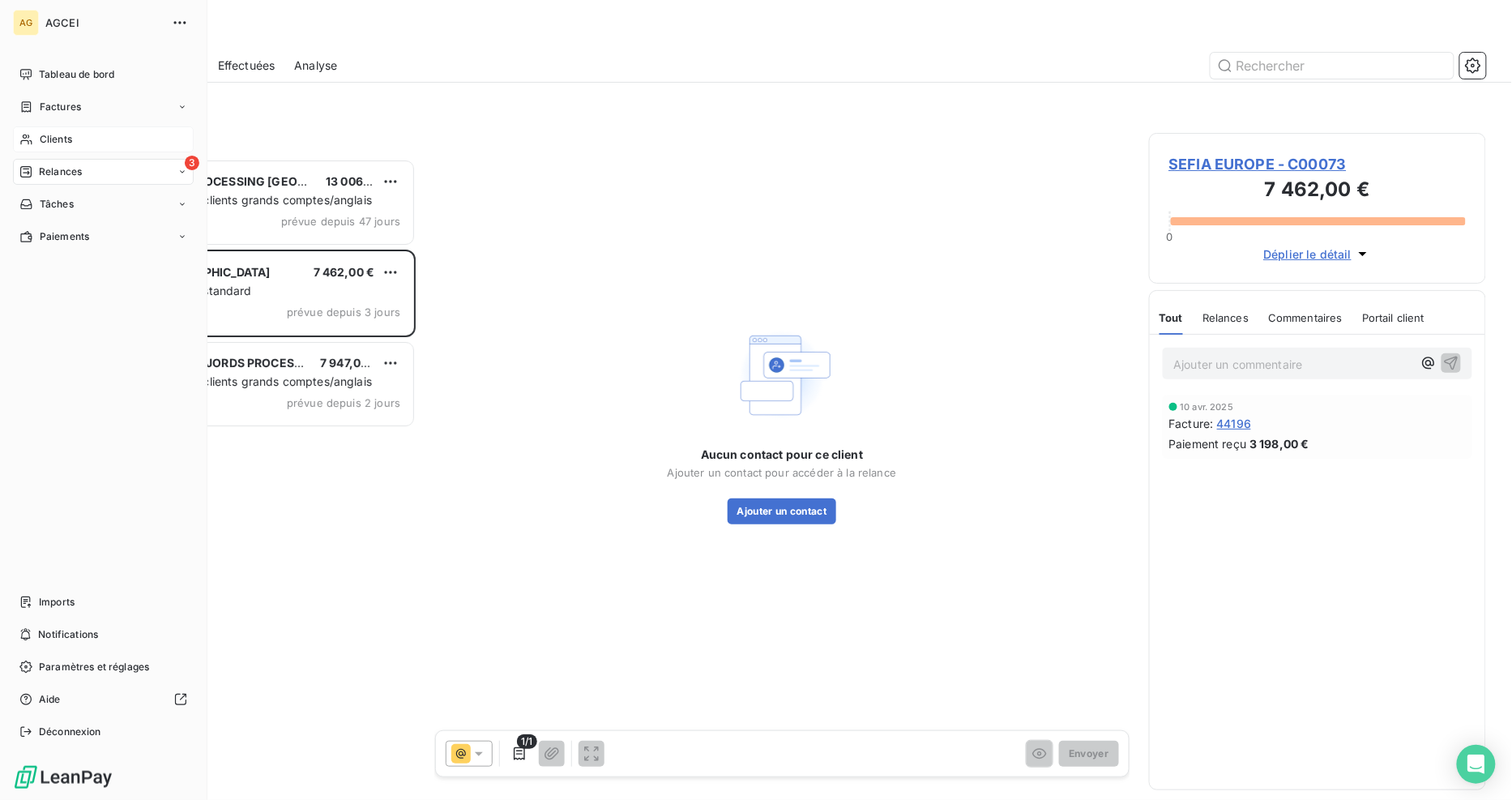
click at [60, 136] on span "Clients" at bounding box center [56, 139] width 32 height 14
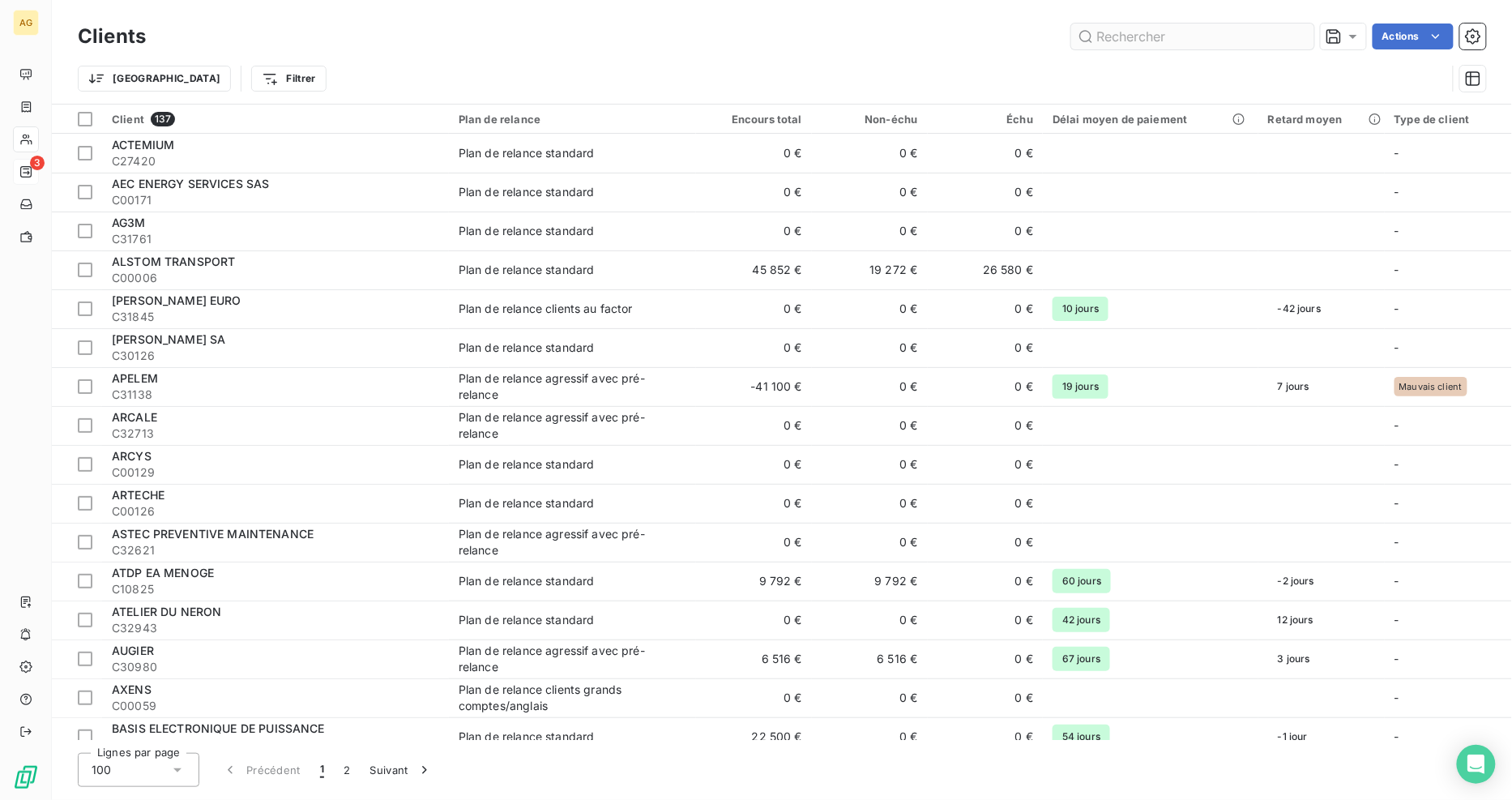
click at [1134, 26] on input "text" at bounding box center [1193, 37] width 243 height 26
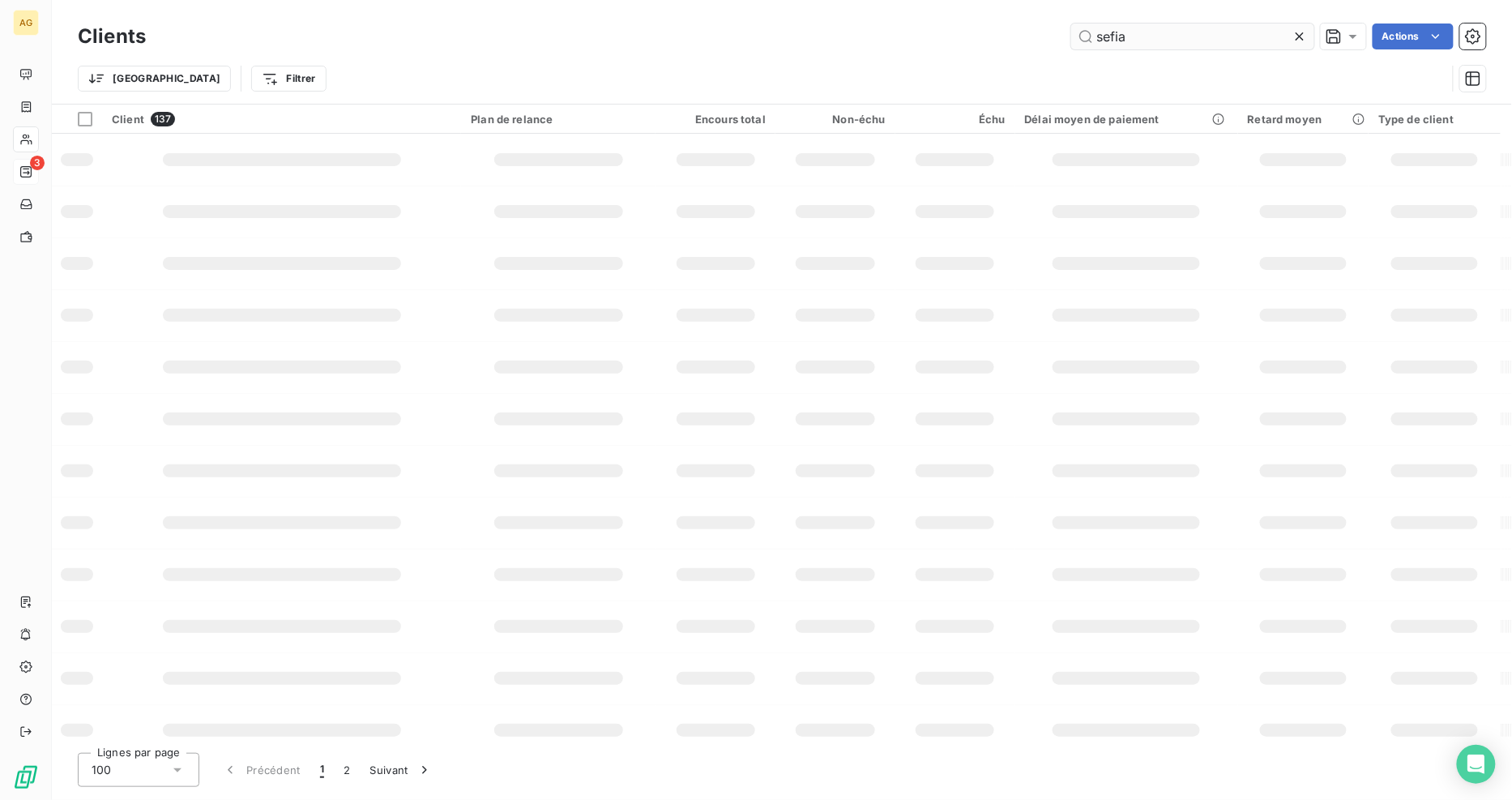
type input "sefia"
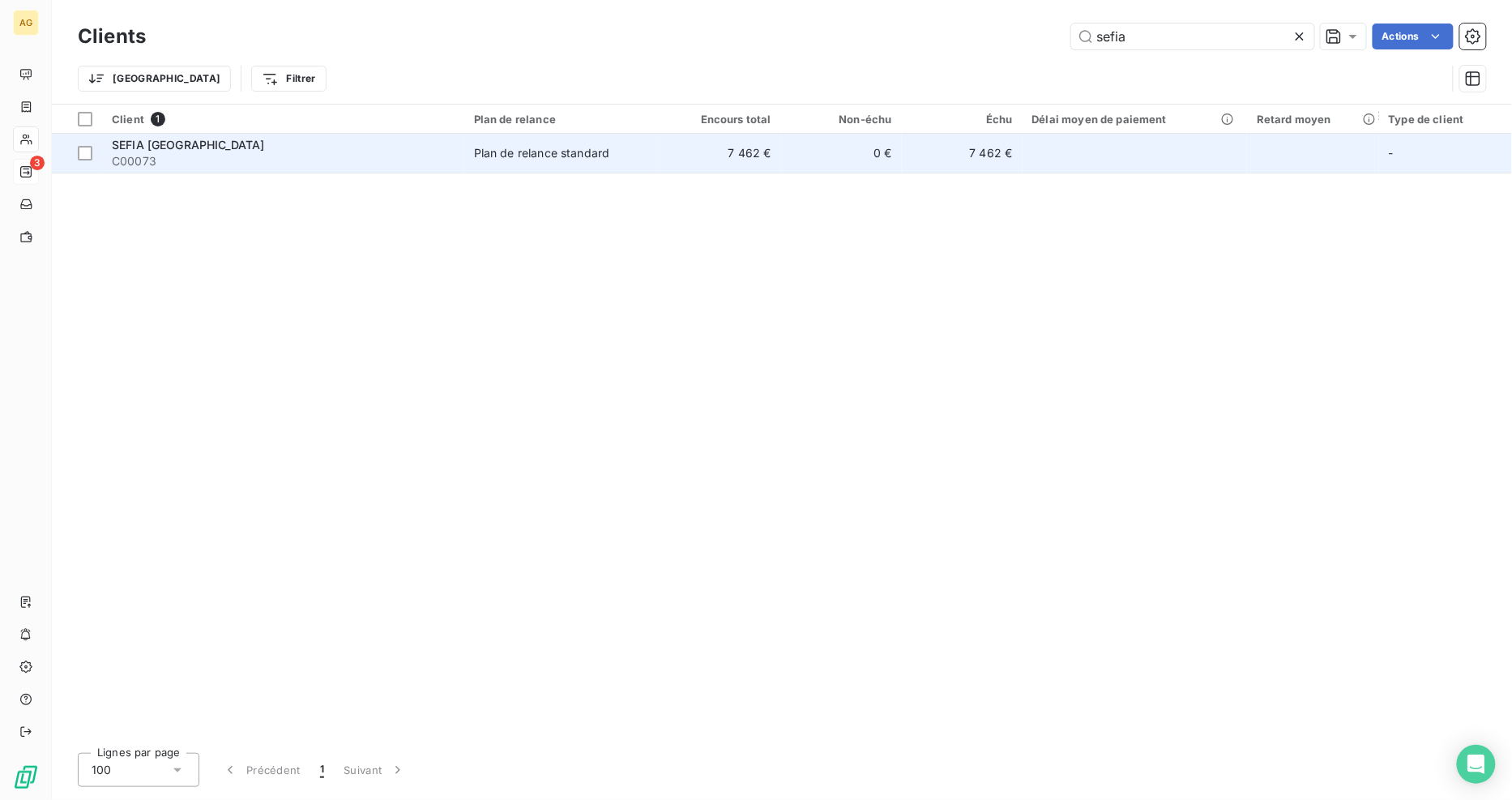
click at [533, 164] on td "Plan de relance standard" at bounding box center [562, 153] width 196 height 39
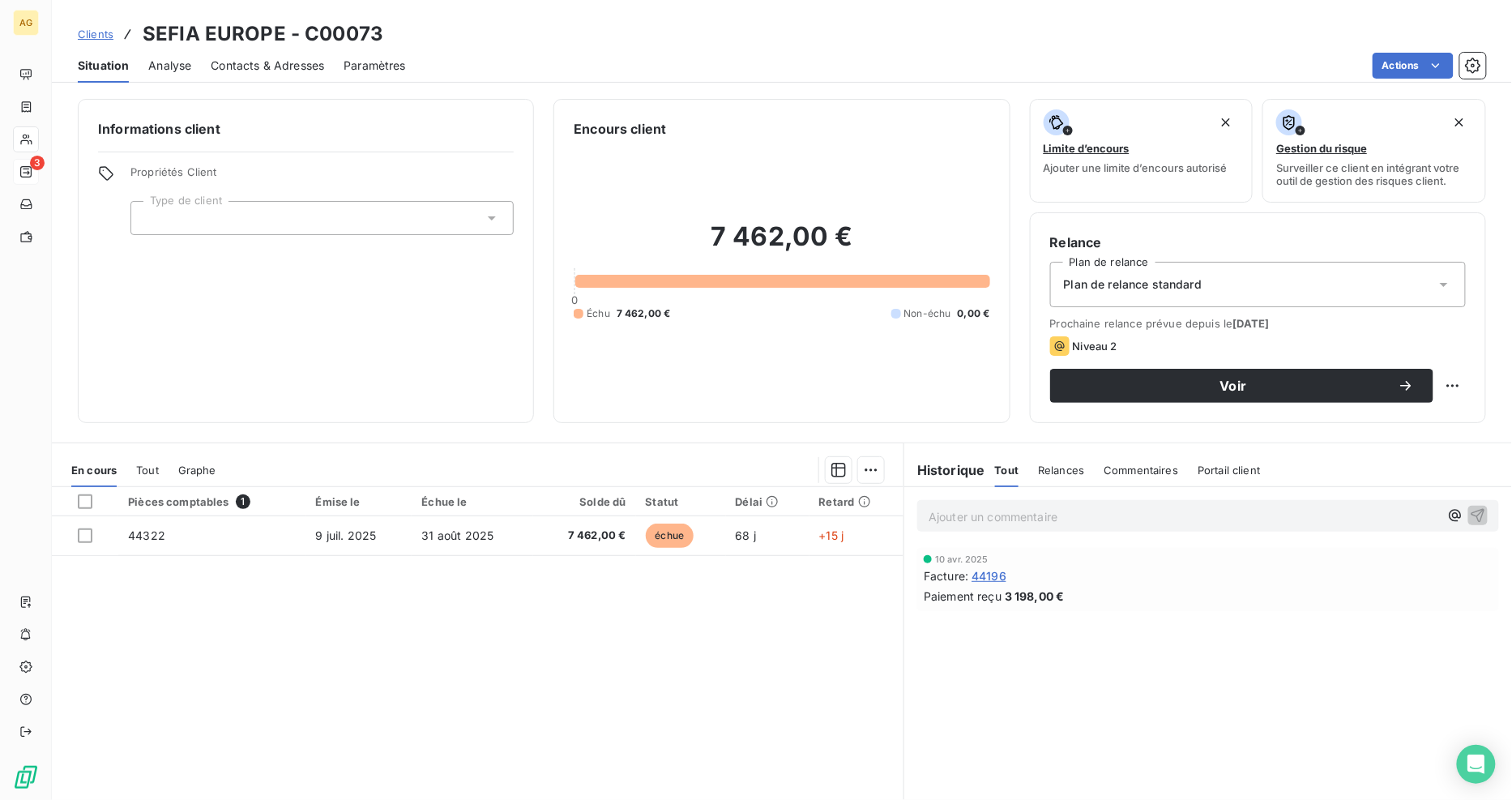
click at [271, 66] on span "Contacts & Adresses" at bounding box center [267, 65] width 113 height 16
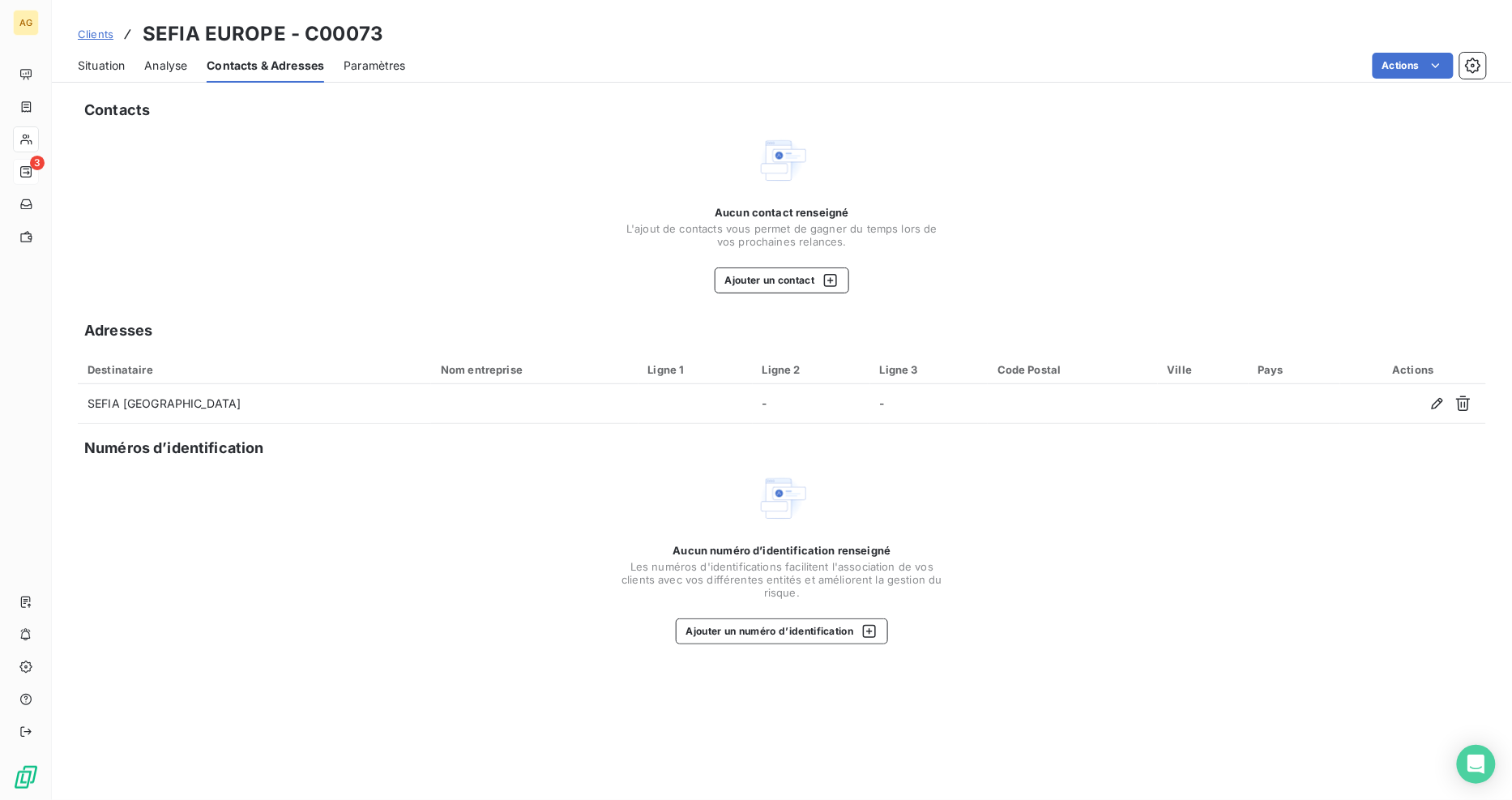
click at [94, 63] on span "Situation" at bounding box center [100, 65] width 47 height 16
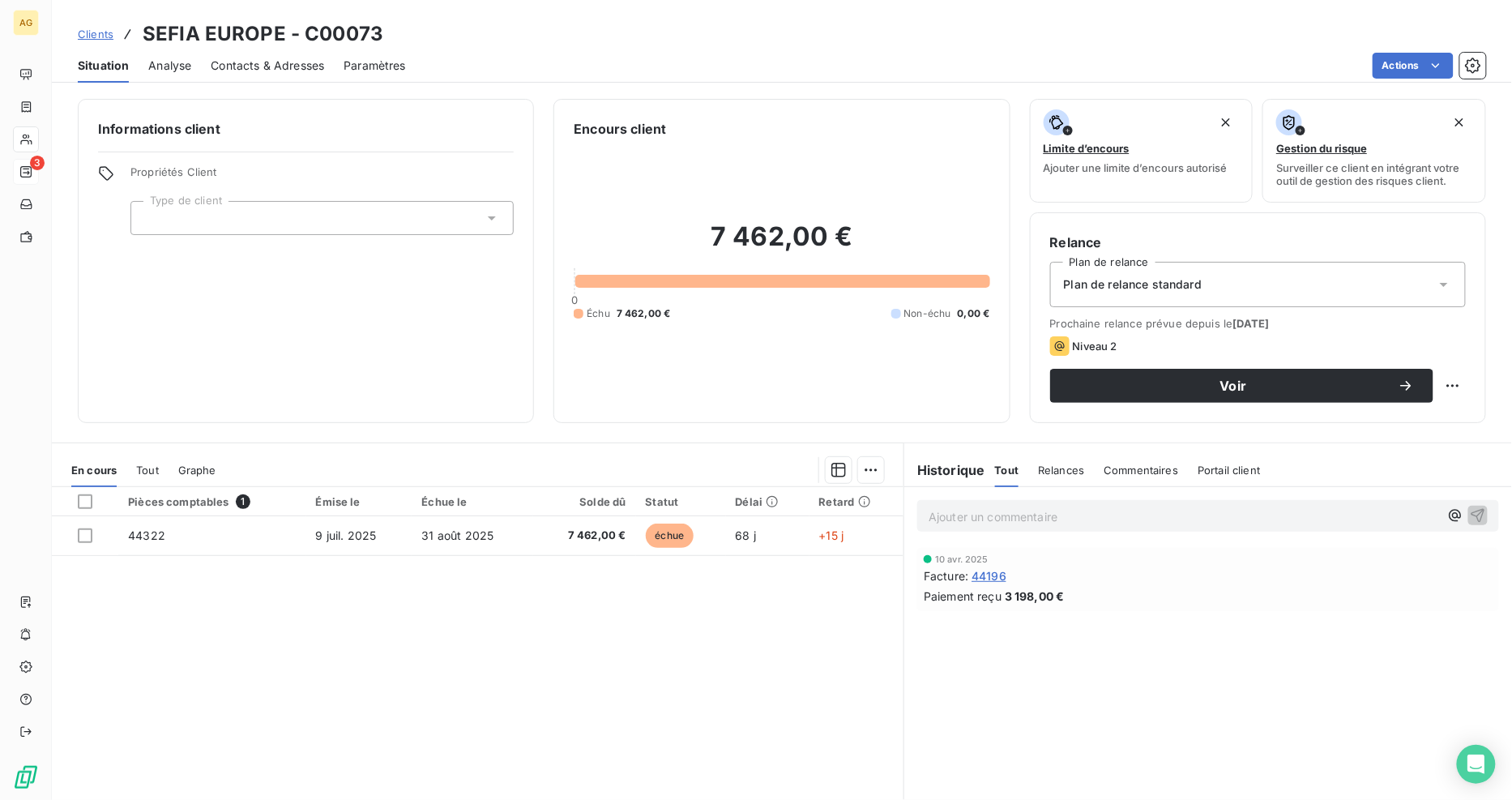
click at [266, 68] on span "Contacts & Adresses" at bounding box center [267, 65] width 113 height 16
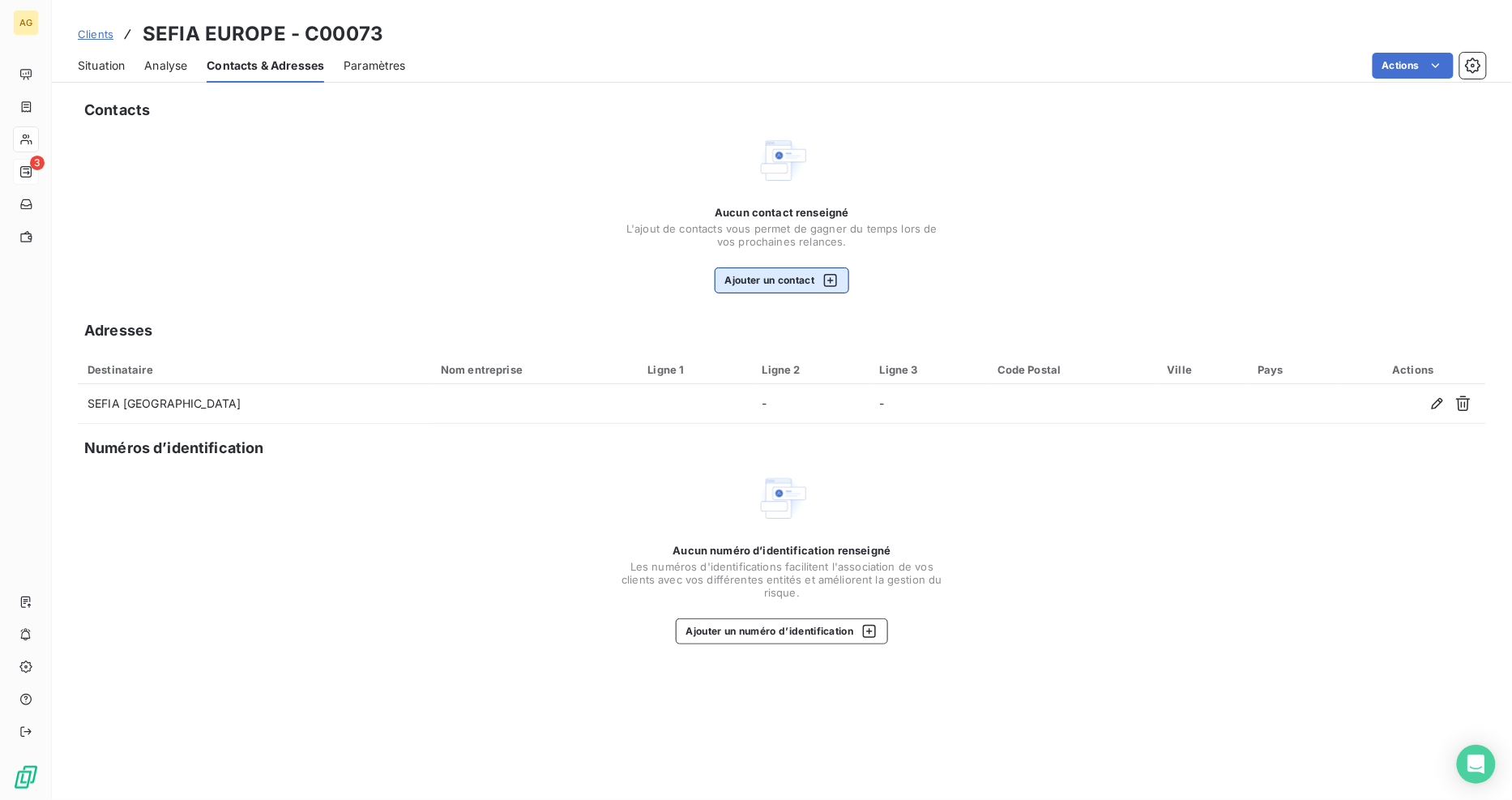
click at [802, 280] on button "Ajouter un contact" at bounding box center [782, 280] width 135 height 26
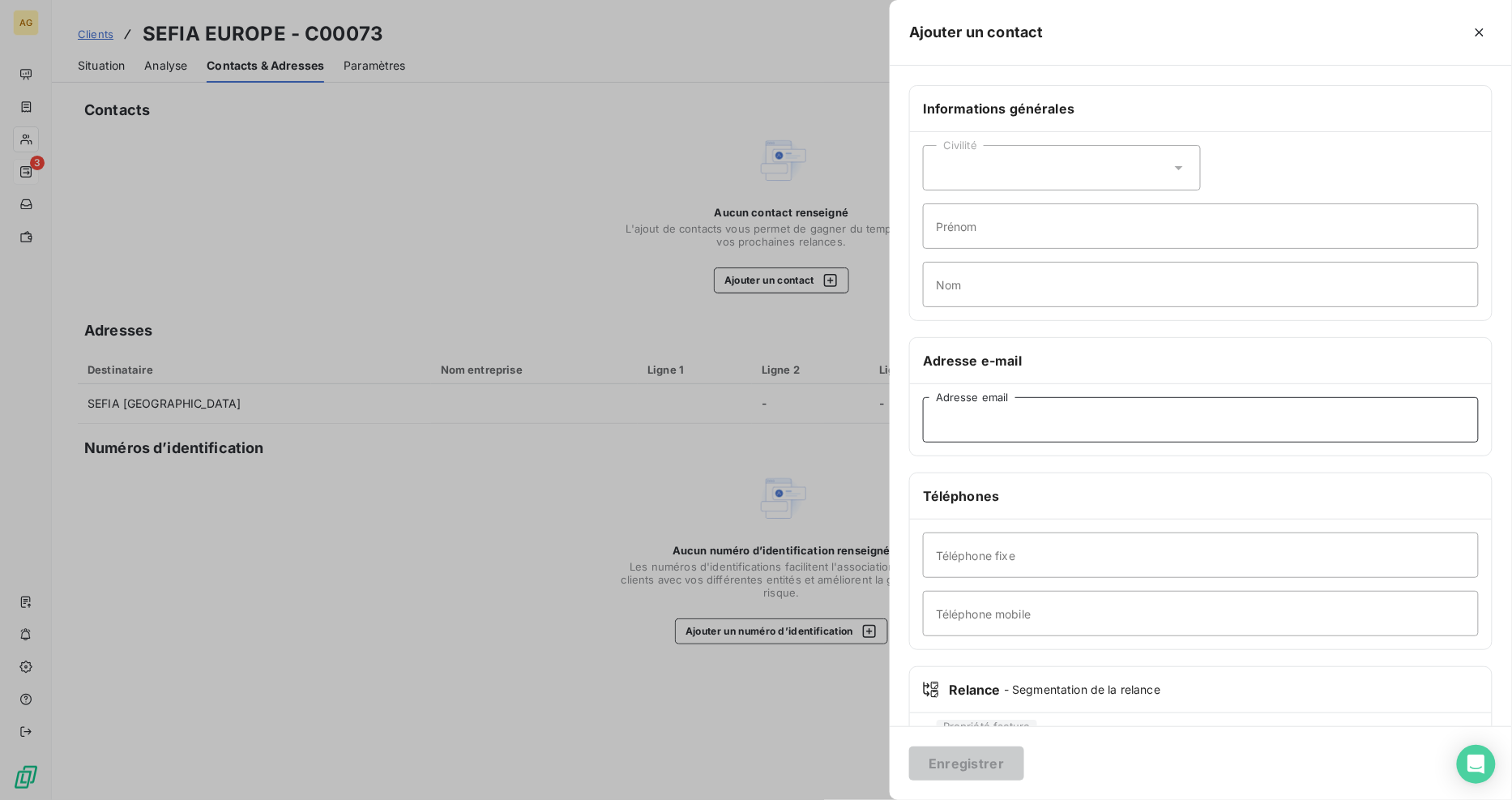
click at [957, 420] on input "Adresse email" at bounding box center [1201, 419] width 556 height 45
paste input "[EMAIL_ADDRESS][DOMAIN_NAME]"
type input "[EMAIL_ADDRESS][DOMAIN_NAME]"
click at [989, 762] on button "Enregistrer" at bounding box center [966, 763] width 115 height 34
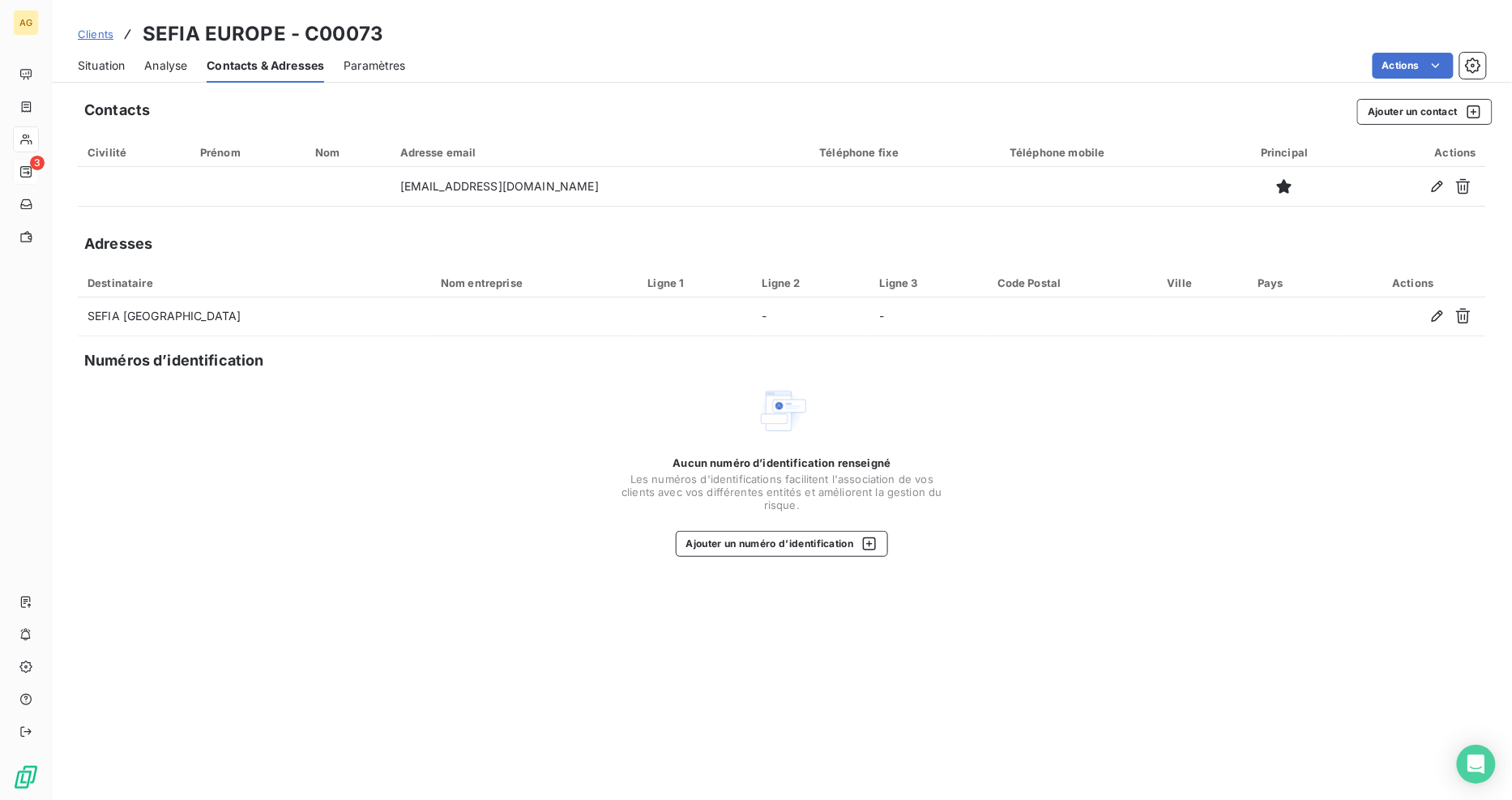
click at [87, 66] on span "Situation" at bounding box center [100, 65] width 47 height 16
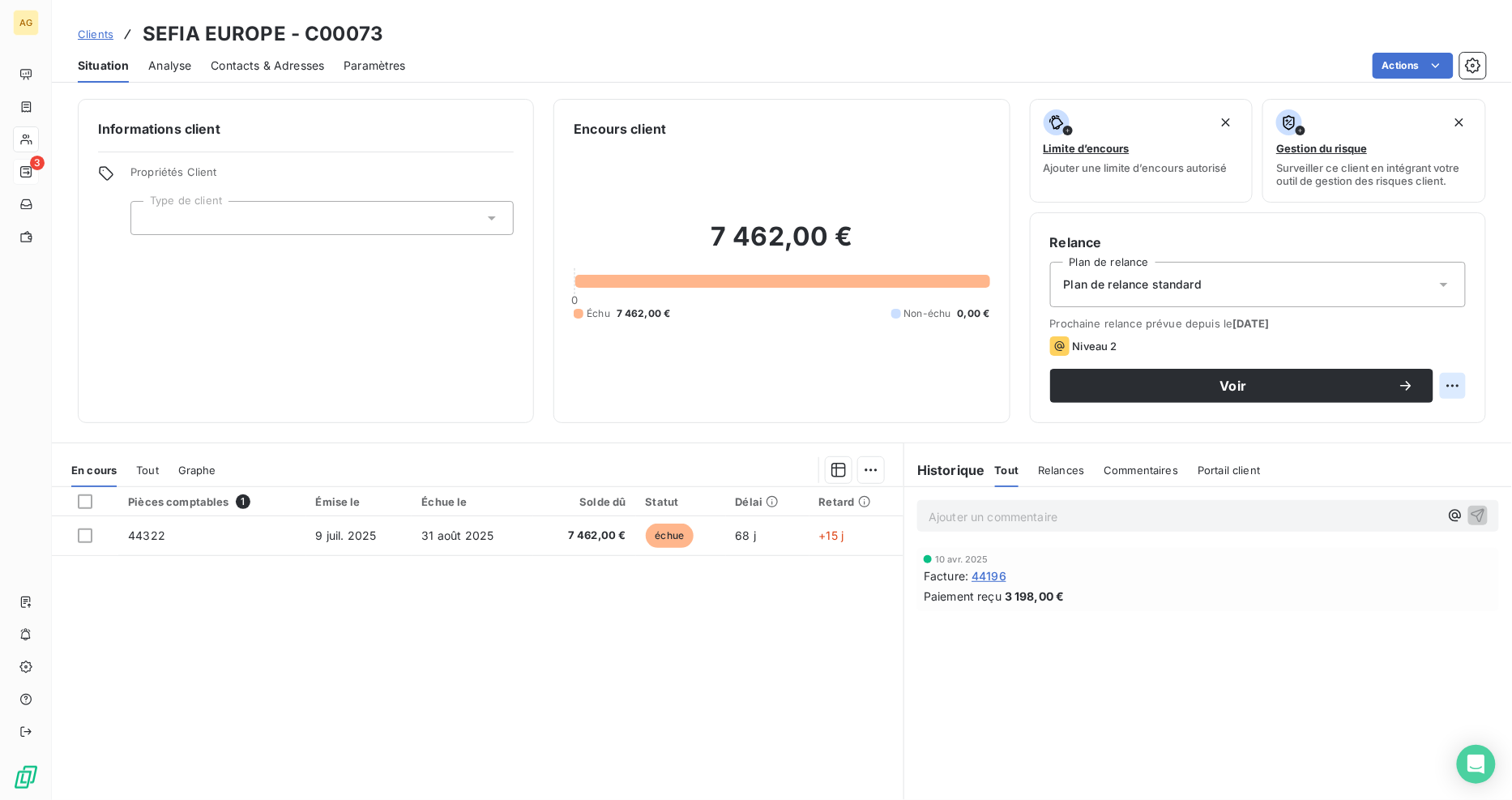
click at [1440, 387] on html "AG 3 Clients SEFIA EUROPE - C00073 Situation Analyse Contacts & Adresses Paramè…" at bounding box center [756, 400] width 1512 height 800
click at [1392, 384] on html "AG 3 Clients SEFIA EUROPE - C00073 Situation Analyse Contacts & Adresses Paramè…" at bounding box center [756, 400] width 1512 height 800
click at [1445, 381] on html "AG 3 Clients SEFIA EUROPE - C00073 Situation Analyse Contacts & Adresses Paramè…" at bounding box center [756, 400] width 1512 height 800
click at [1410, 416] on div "Replanifier cette action" at bounding box center [1374, 421] width 145 height 26
select select "8"
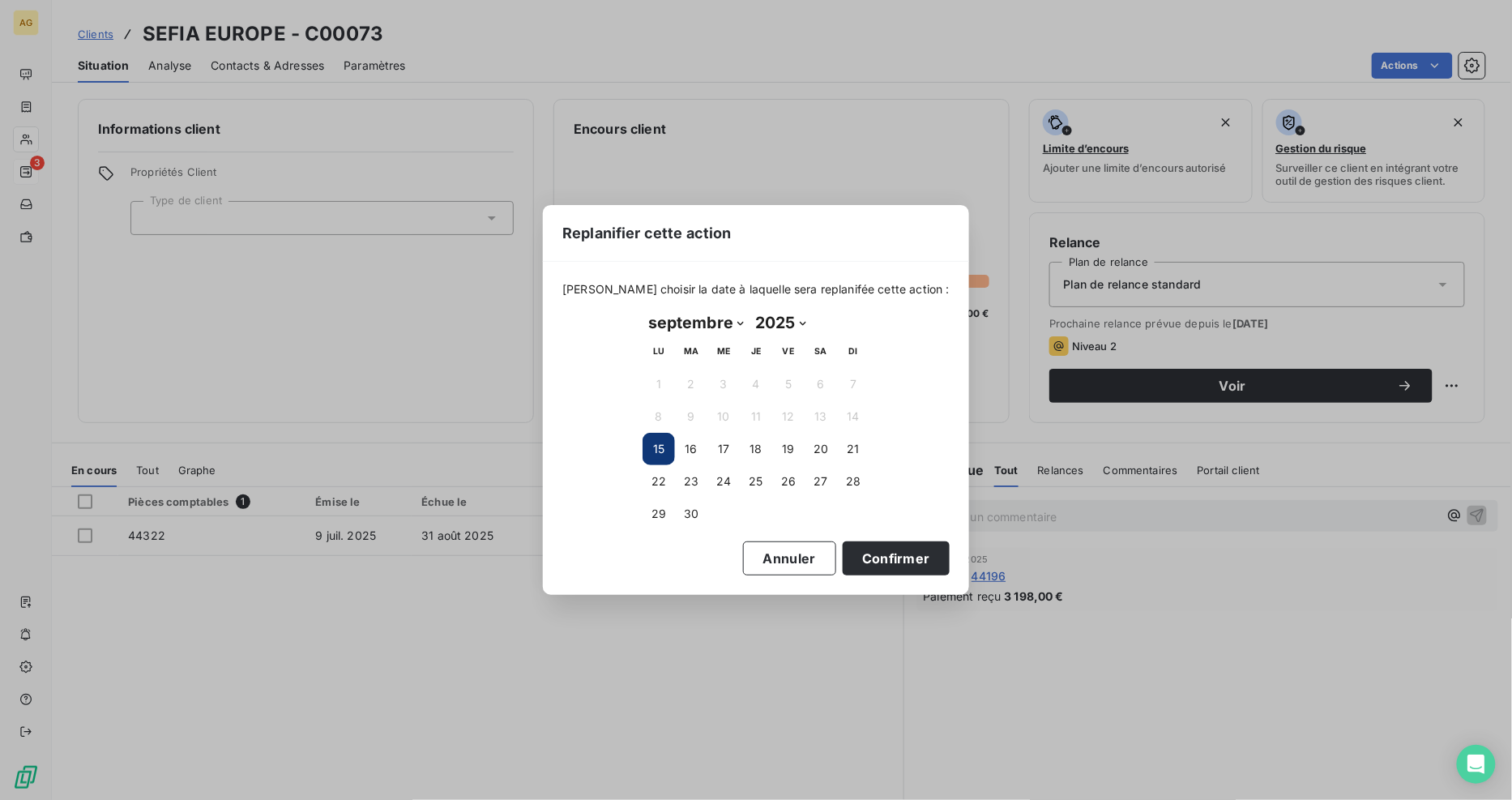
click at [653, 451] on button "15" at bounding box center [659, 449] width 32 height 32
click at [887, 555] on button "Confirmer" at bounding box center [896, 559] width 107 height 34
